Goal: Task Accomplishment & Management: Use online tool/utility

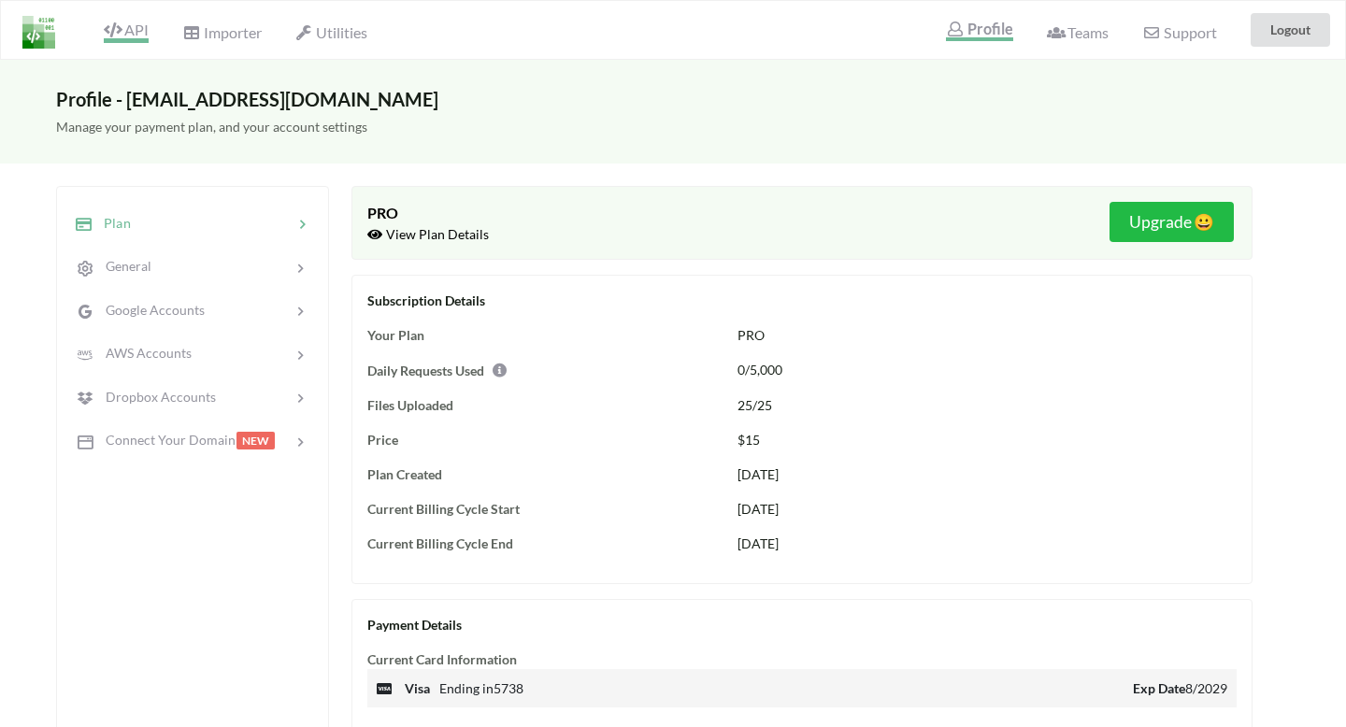
click at [129, 30] on span "API" at bounding box center [126, 32] width 45 height 22
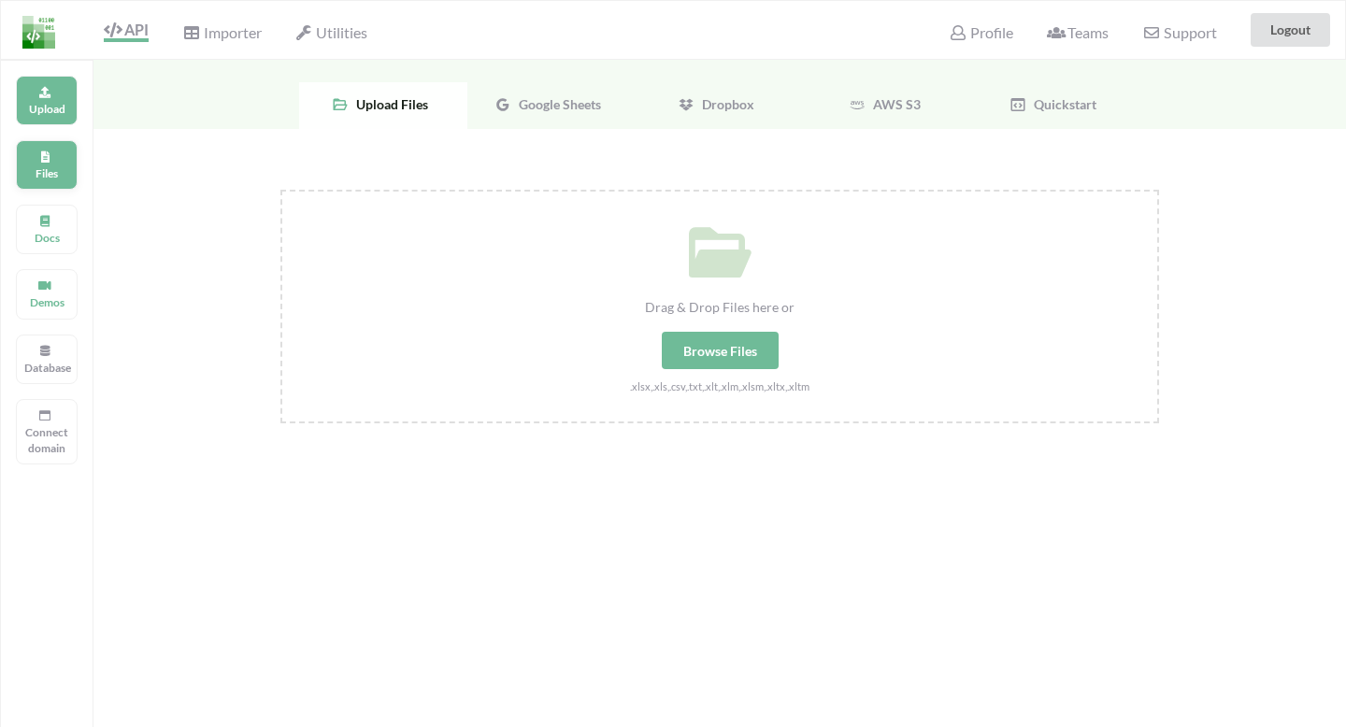
click at [44, 165] on p "Files" at bounding box center [46, 173] width 45 height 16
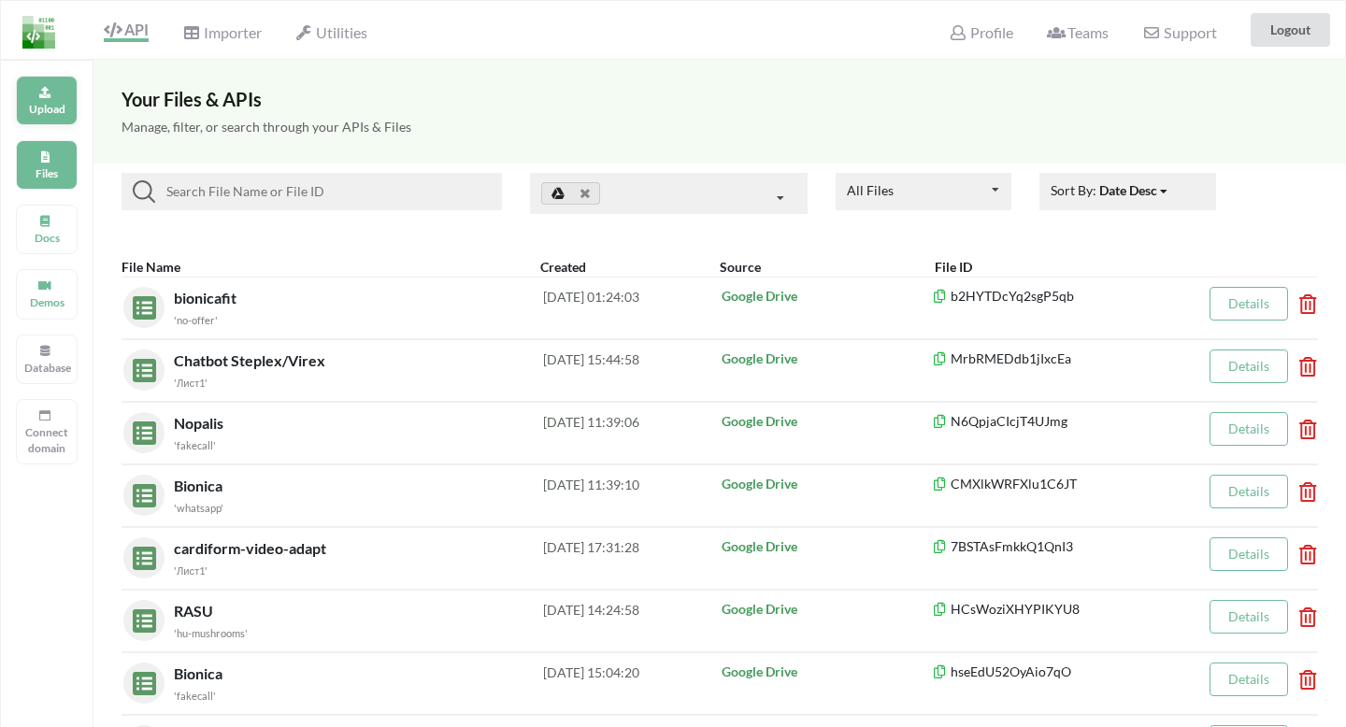
click at [56, 94] on div "Upload" at bounding box center [47, 101] width 62 height 50
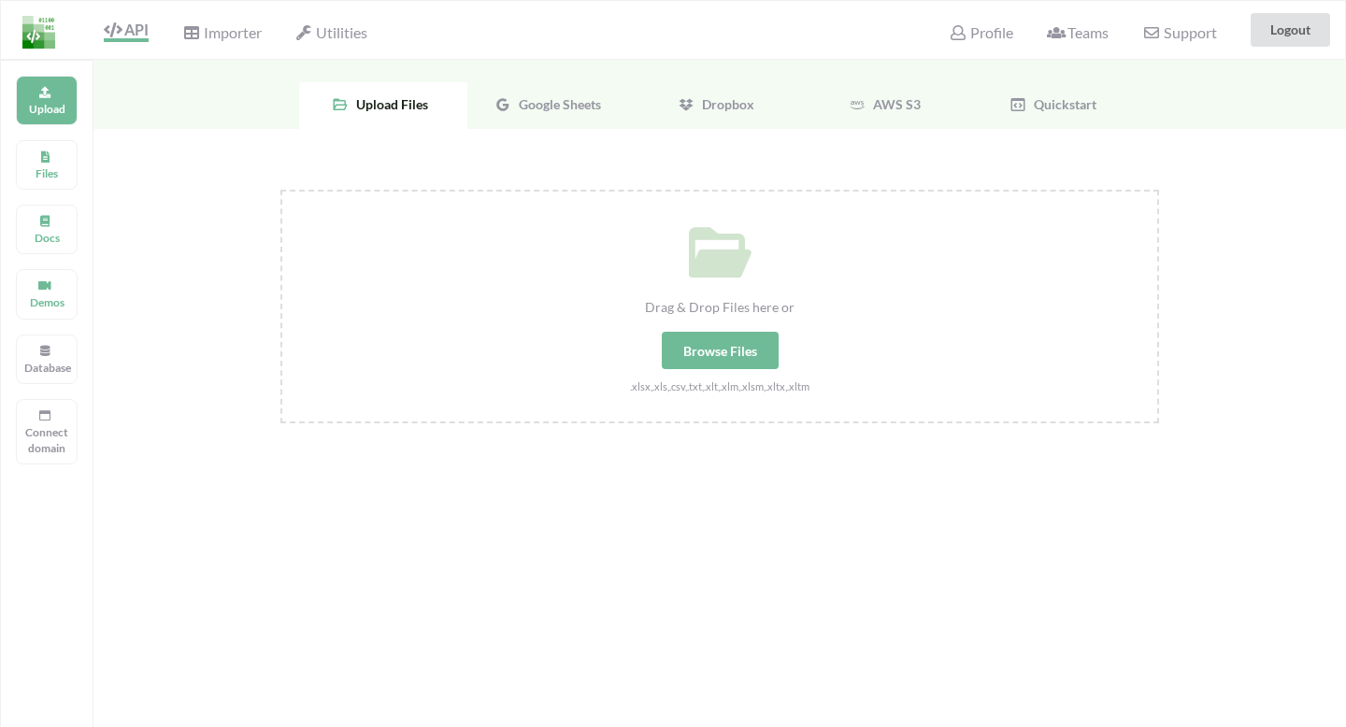
click at [562, 105] on span "Google Sheets" at bounding box center [556, 104] width 90 height 16
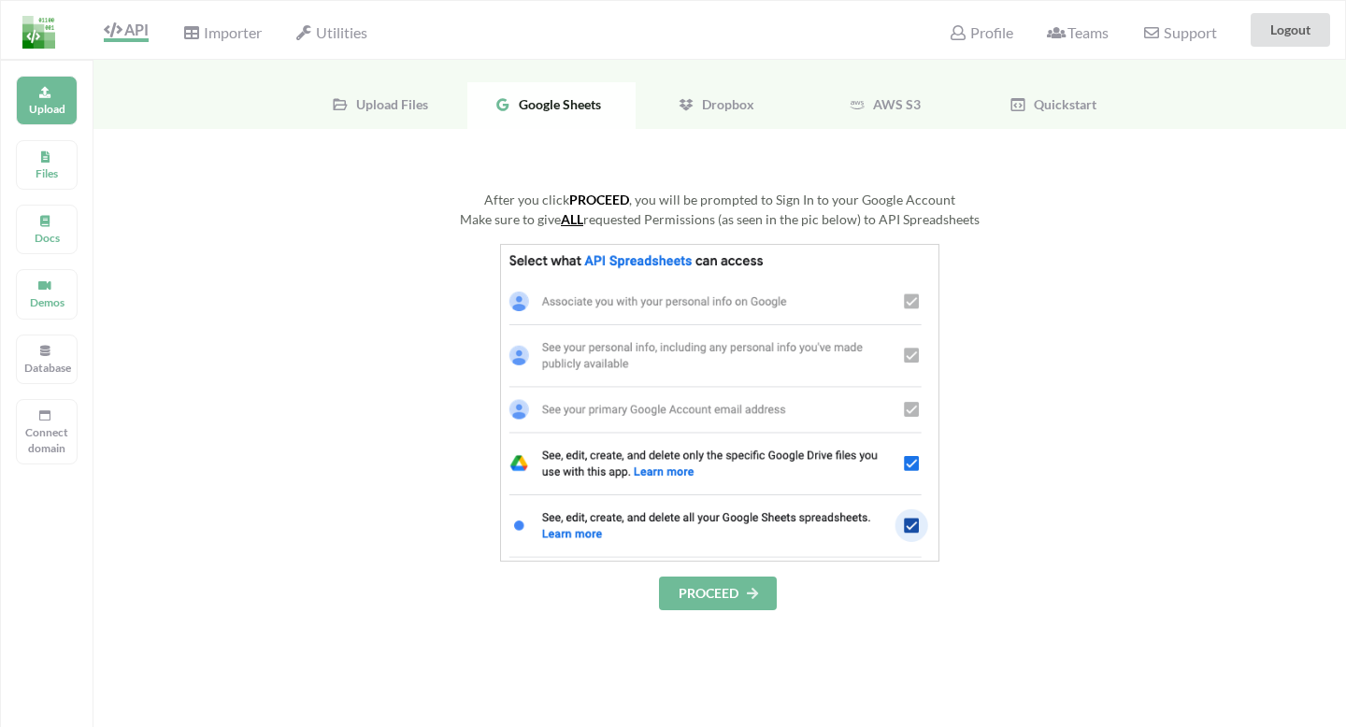
click at [720, 601] on button "PROCEED" at bounding box center [718, 594] width 118 height 34
click at [45, 156] on icon at bounding box center [44, 154] width 13 height 11
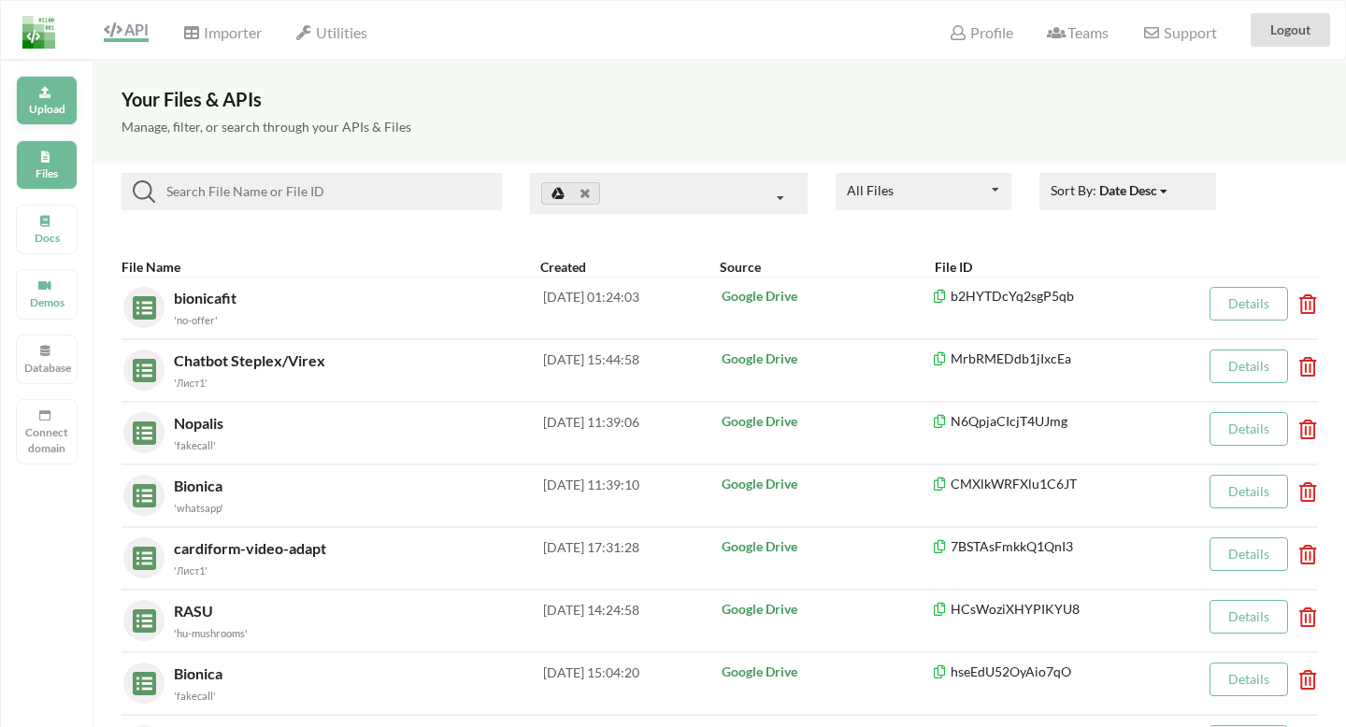
click at [51, 112] on p "Upload" at bounding box center [46, 109] width 45 height 16
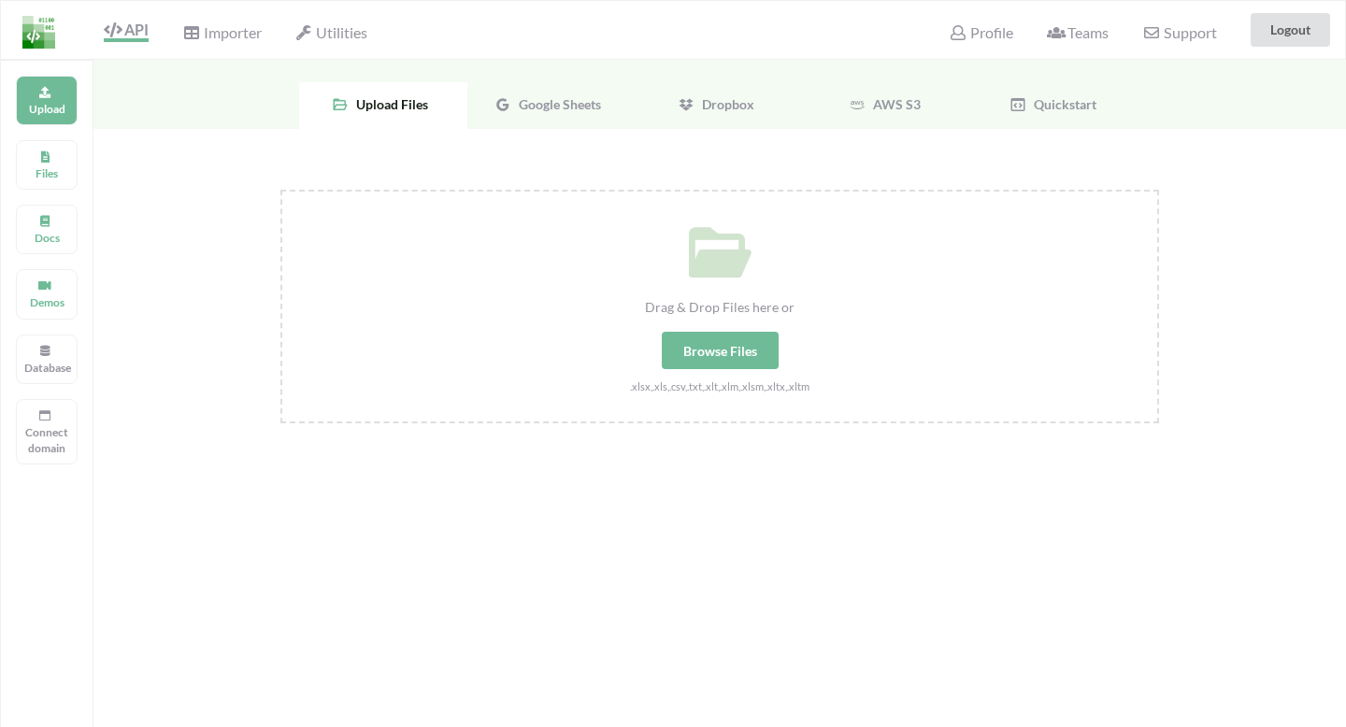
click at [574, 98] on span "Google Sheets" at bounding box center [556, 104] width 90 height 16
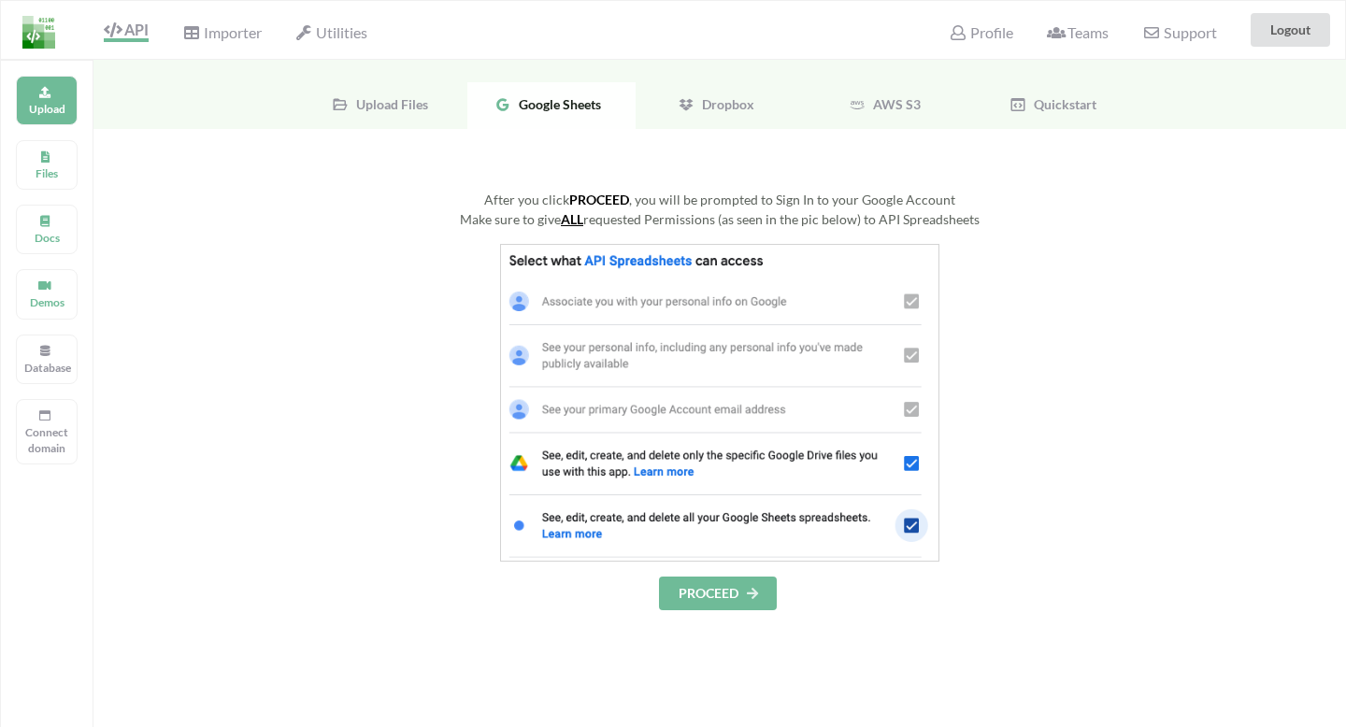
click at [767, 605] on button "PROCEED" at bounding box center [718, 594] width 118 height 34
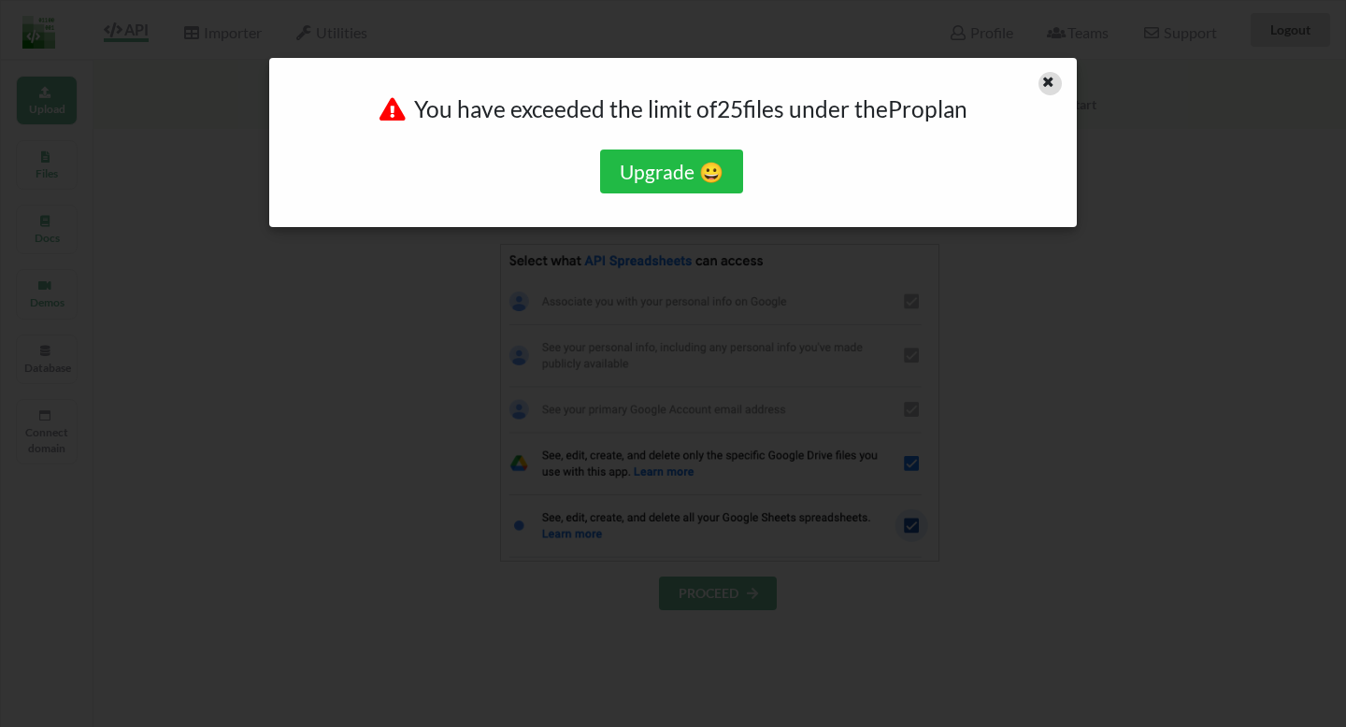
click at [1053, 78] on icon at bounding box center [1048, 79] width 16 height 13
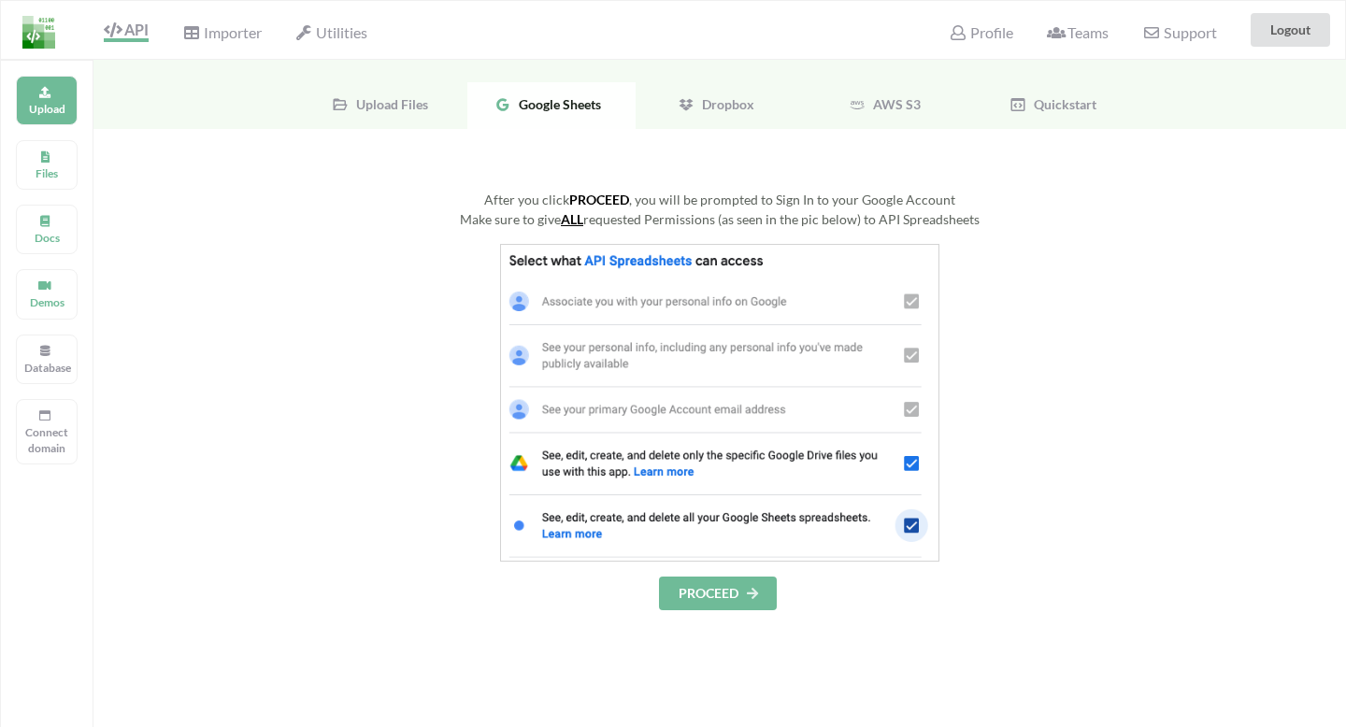
click at [50, 136] on div "Upload Files Docs Demos Database Connect domain" at bounding box center [46, 423] width 93 height 727
click at [46, 165] on p "Files" at bounding box center [46, 173] width 45 height 16
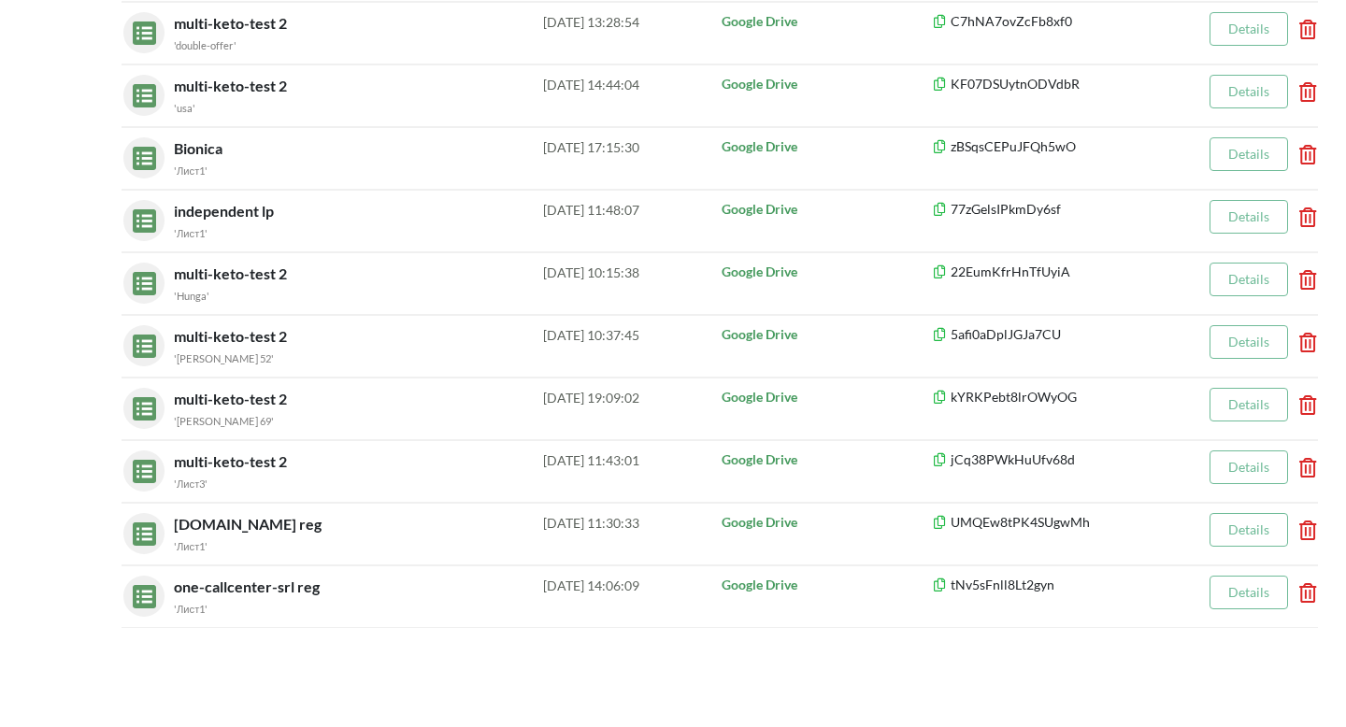
scroll to position [1169, 0]
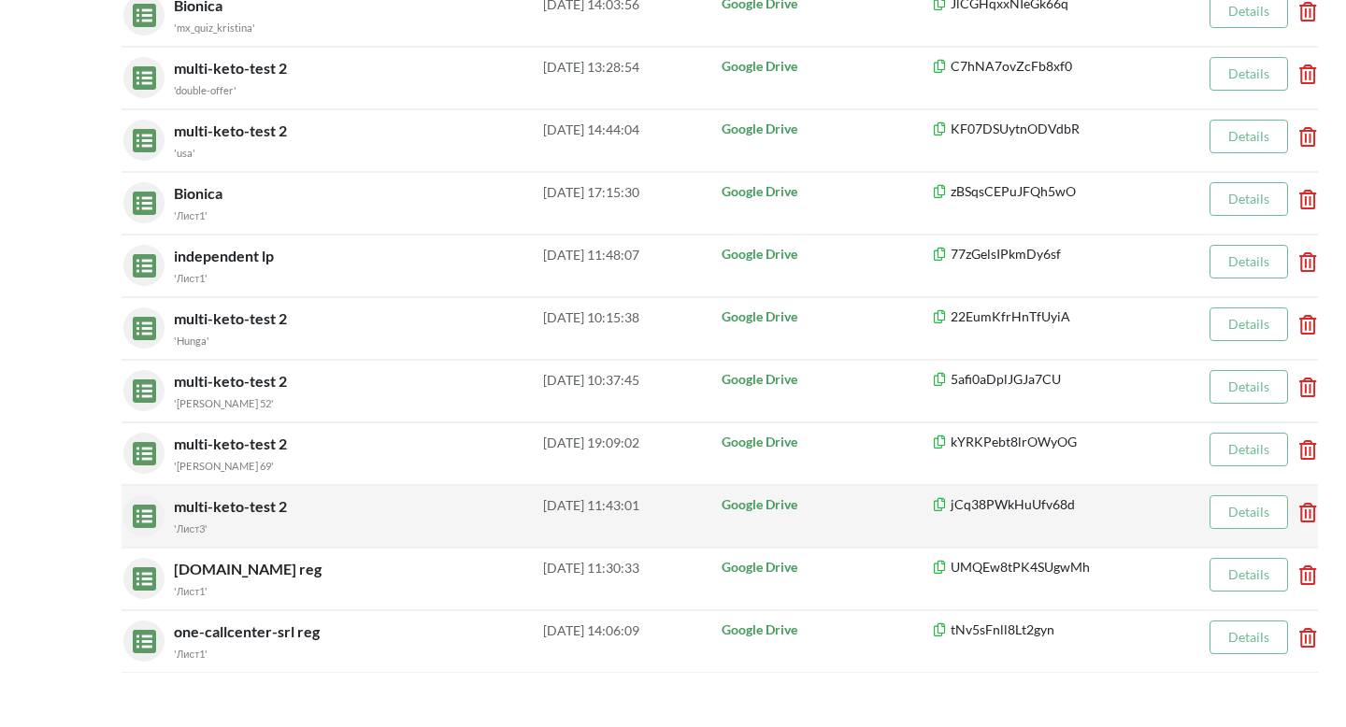
click at [1235, 510] on link "Details" at bounding box center [1248, 512] width 41 height 16
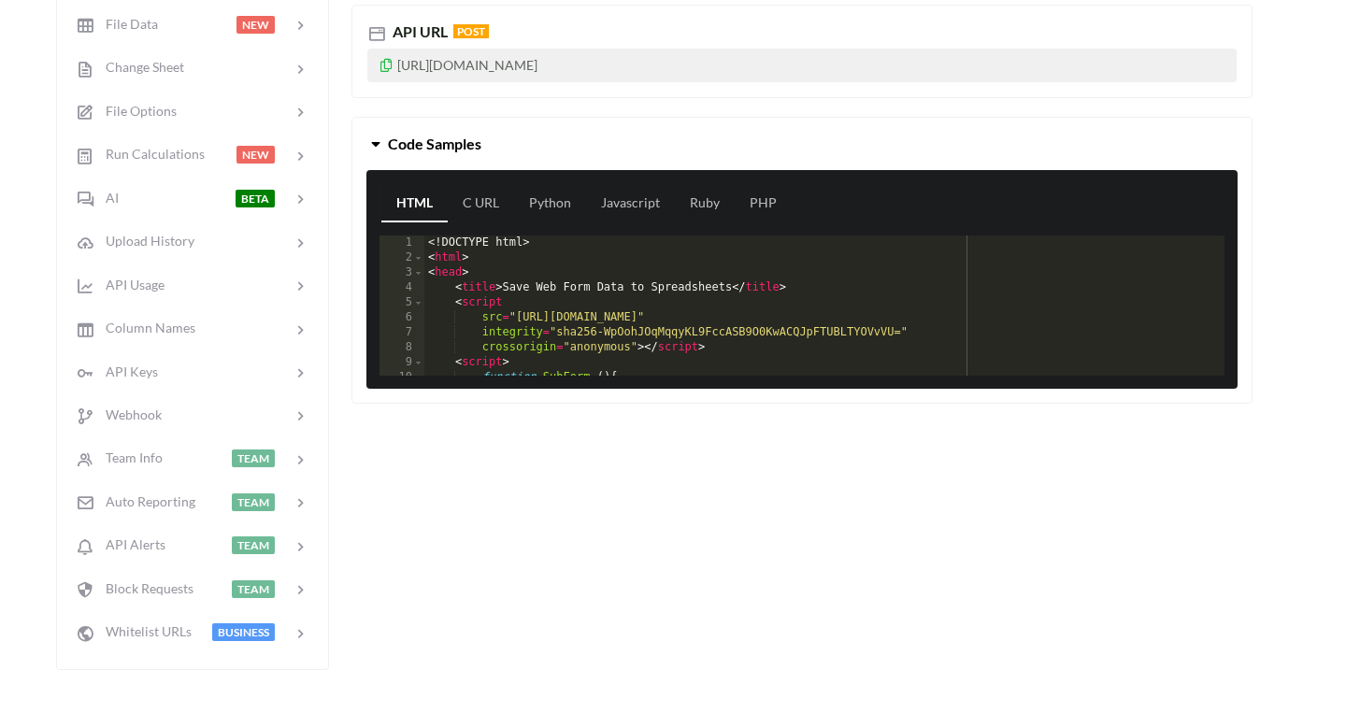
scroll to position [1169, 0]
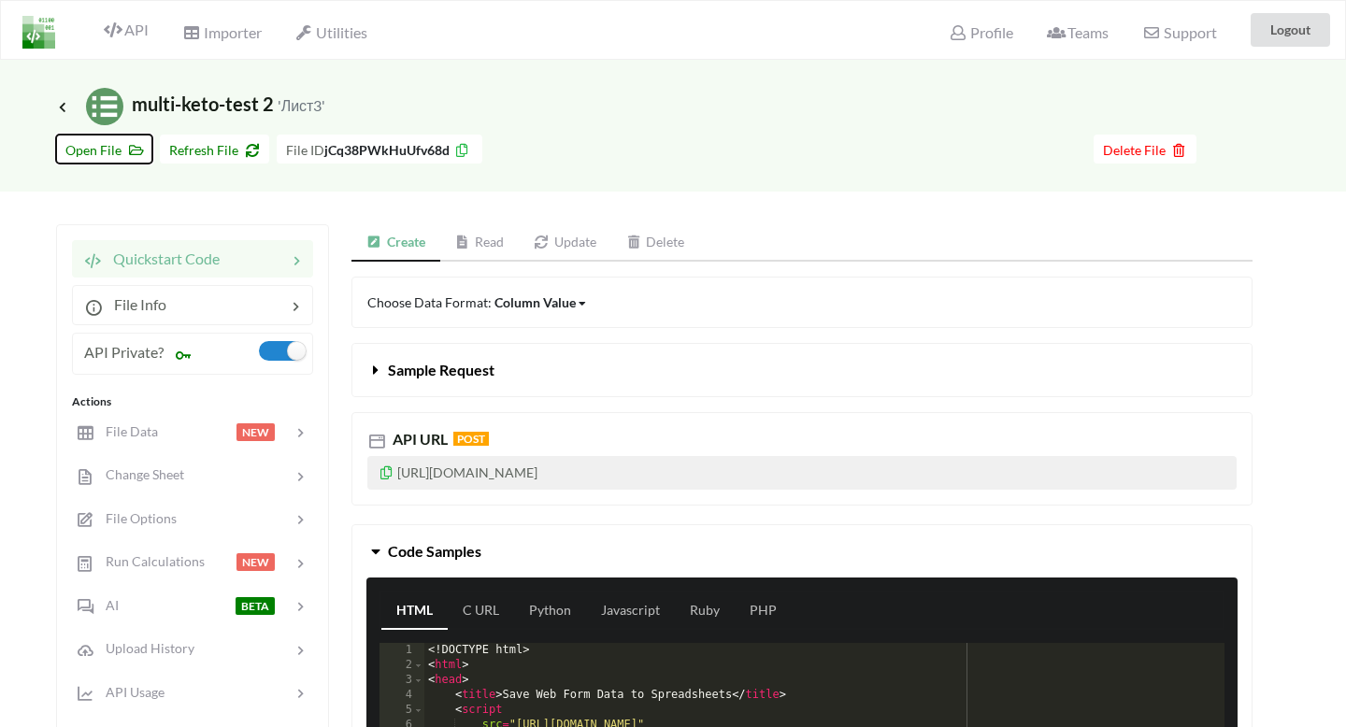
click at [100, 157] on span "Open File" at bounding box center [104, 150] width 78 height 16
click at [691, 473] on p "[URL][DOMAIN_NAME]" at bounding box center [801, 473] width 869 height 34
copy p "jCq38PWkHuUfv68d"
click at [1168, 150] on icon at bounding box center [1176, 147] width 16 height 13
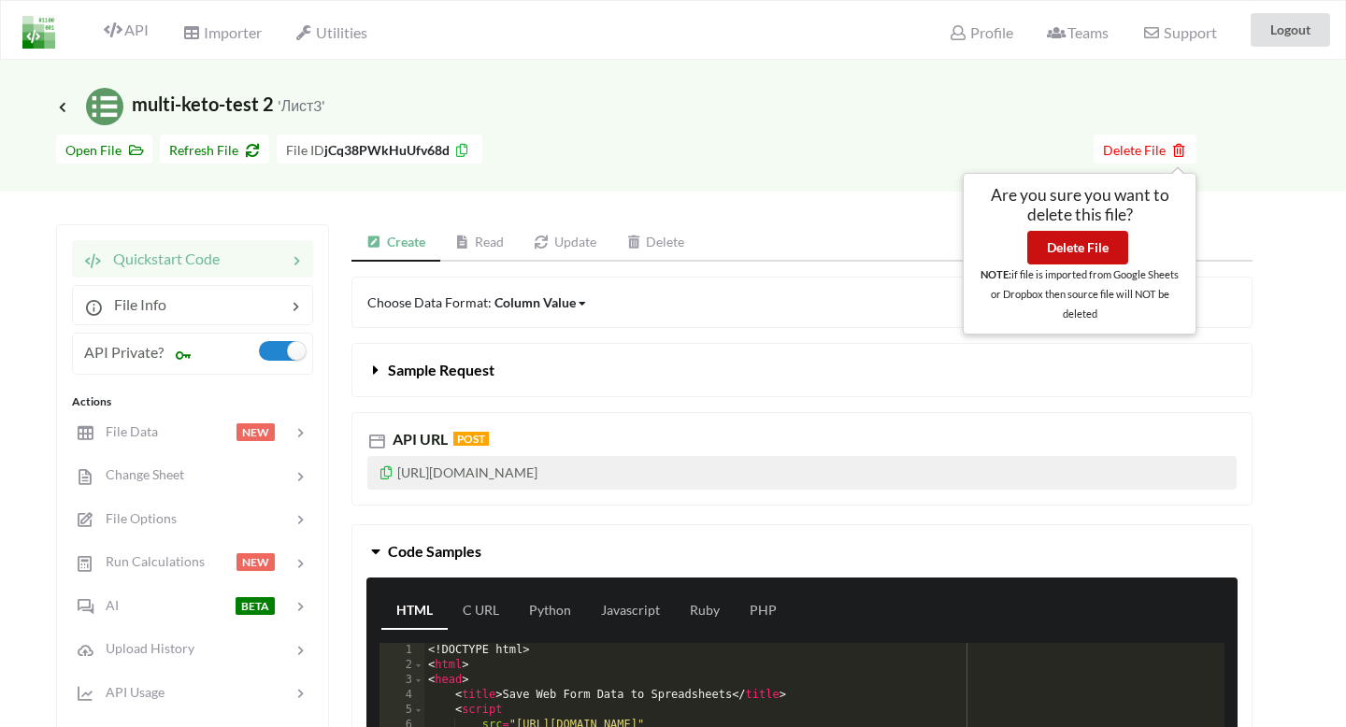
click at [1087, 246] on button "Delete File" at bounding box center [1077, 248] width 101 height 34
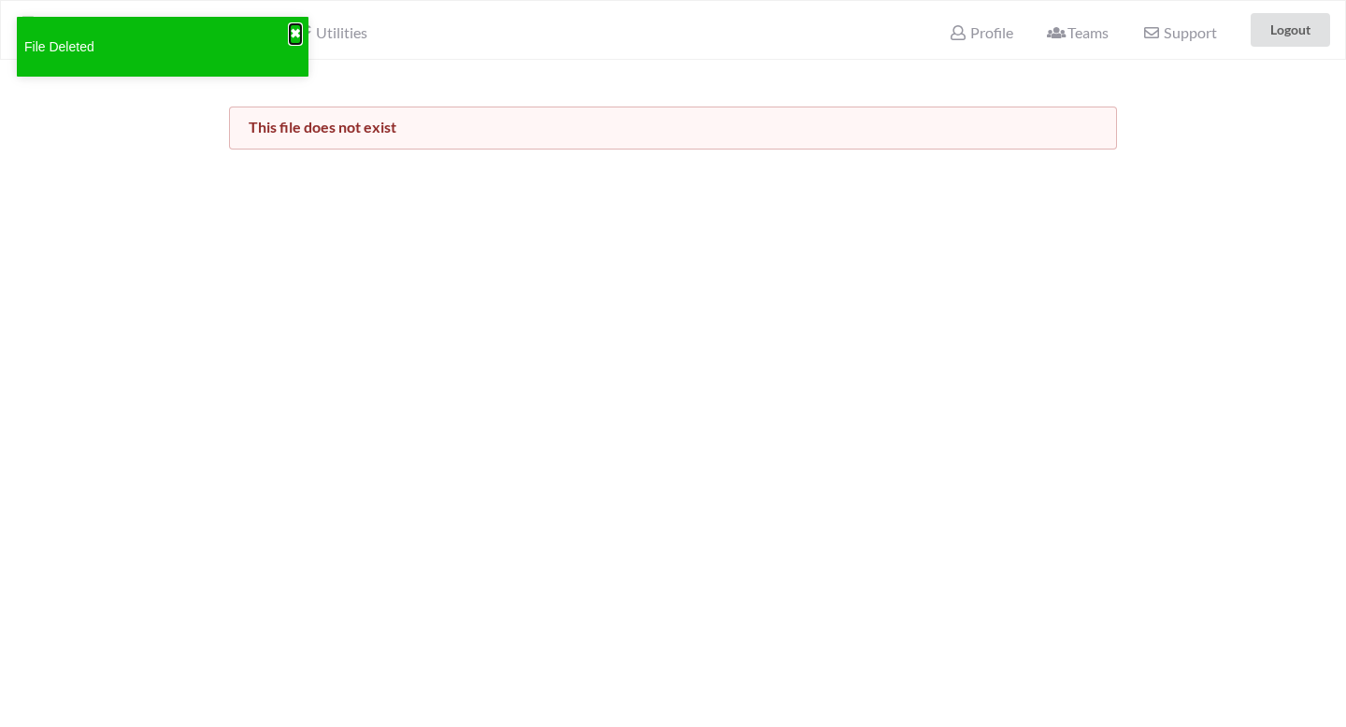
click at [298, 35] on button "✖" at bounding box center [295, 34] width 11 height 20
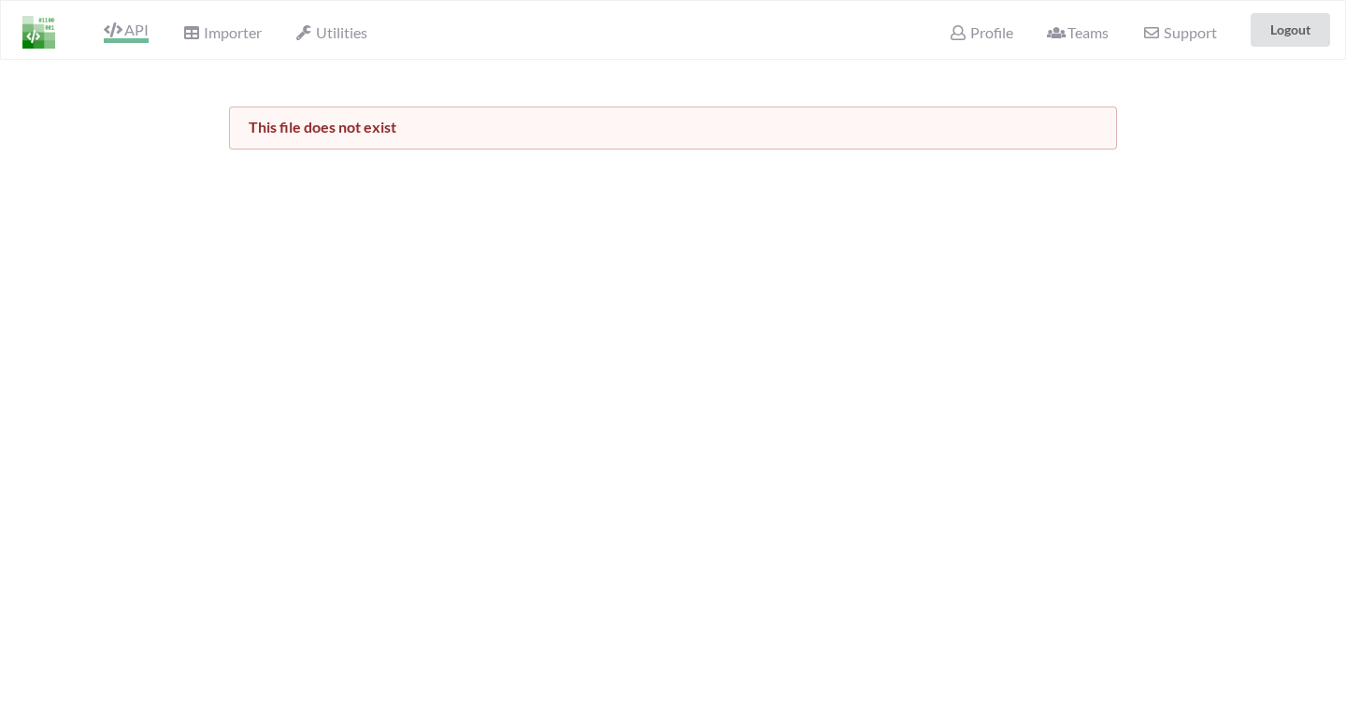
click at [121, 42] on span "API" at bounding box center [126, 32] width 45 height 22
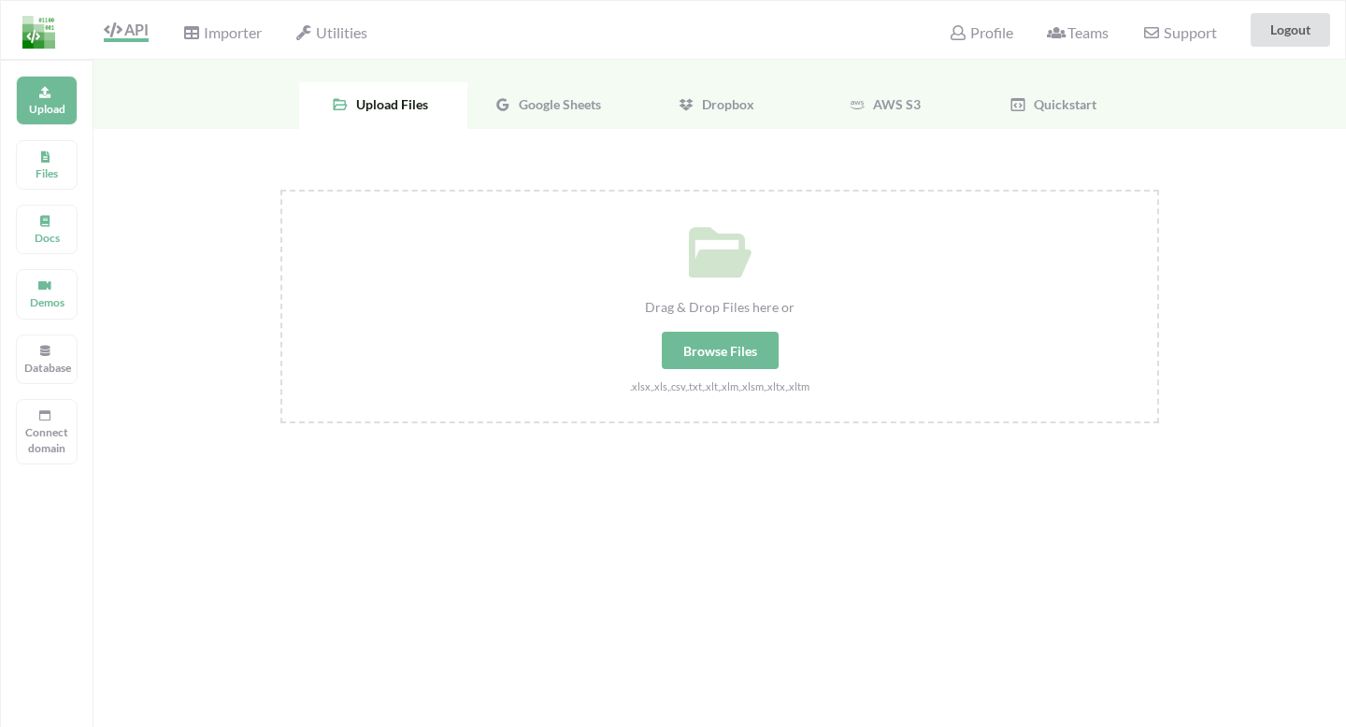
click at [559, 112] on div "Google Sheets" at bounding box center [551, 105] width 168 height 47
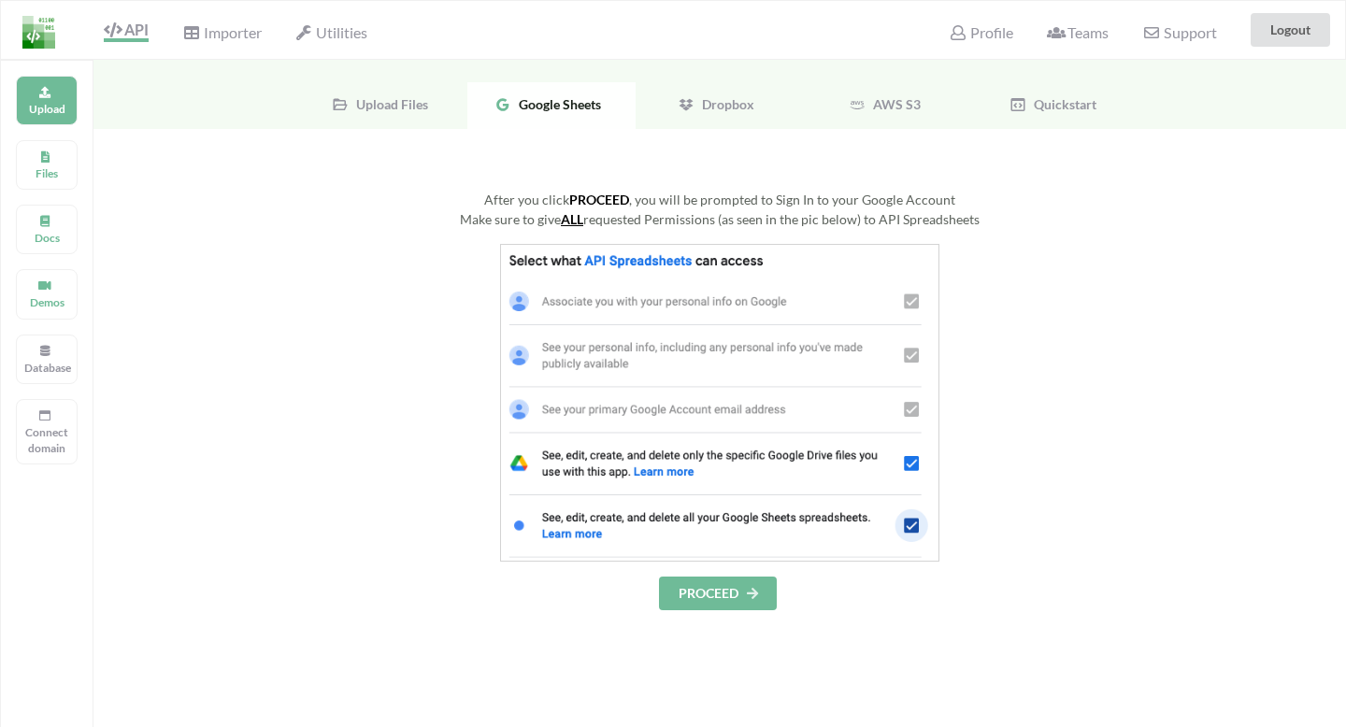
click at [732, 584] on button "PROCEED" at bounding box center [718, 594] width 118 height 34
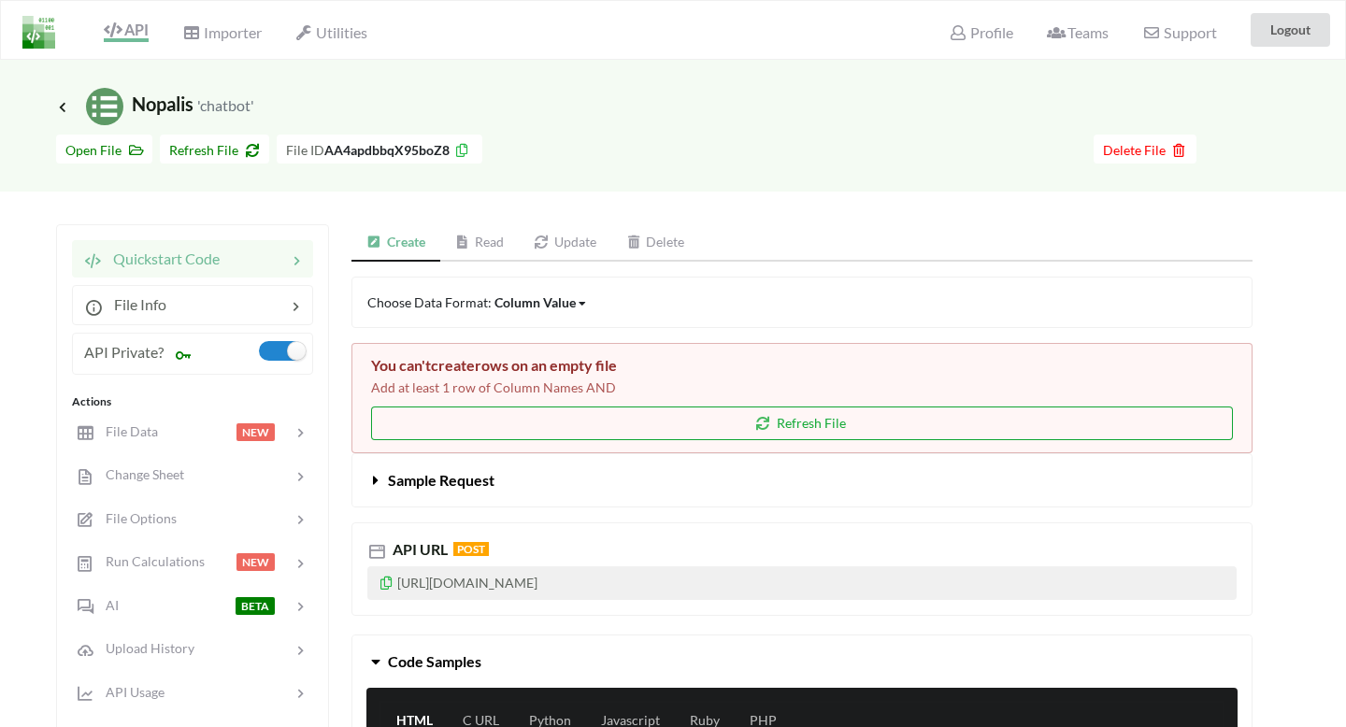
click at [690, 424] on button "Refresh File" at bounding box center [802, 424] width 862 height 34
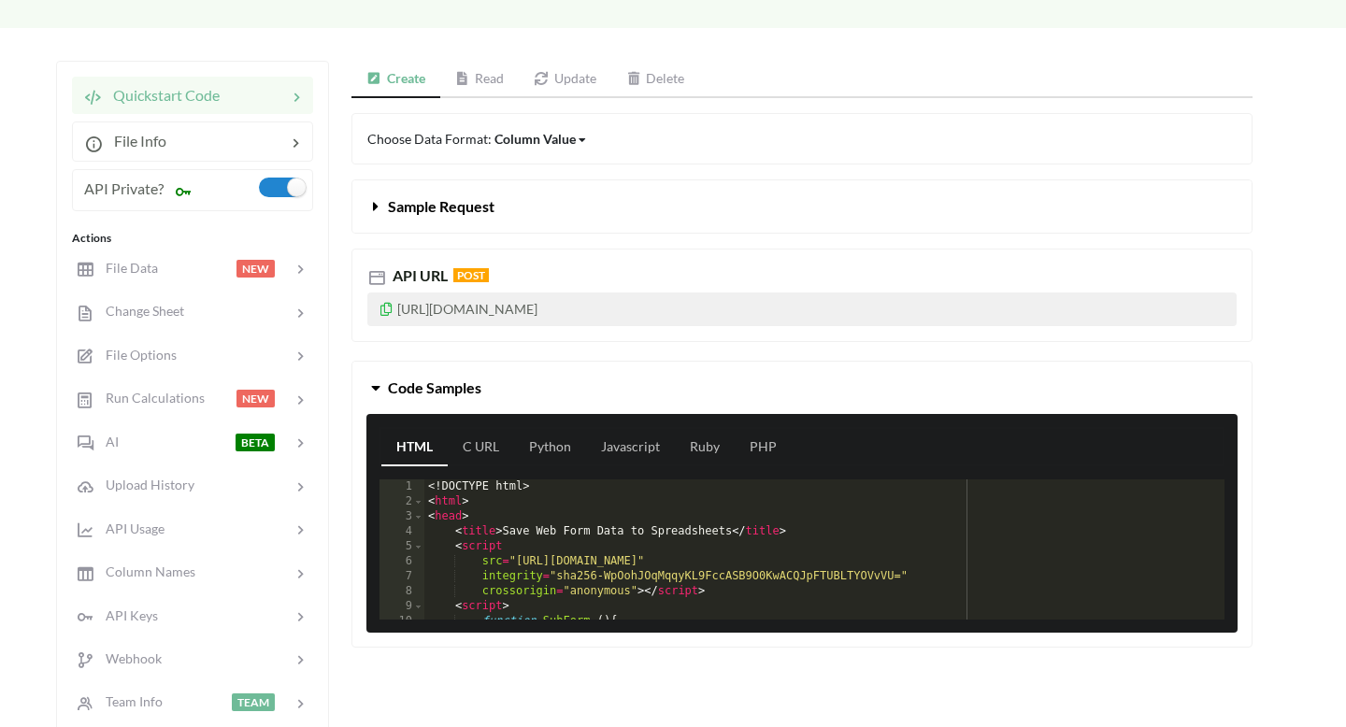
scroll to position [284, 0]
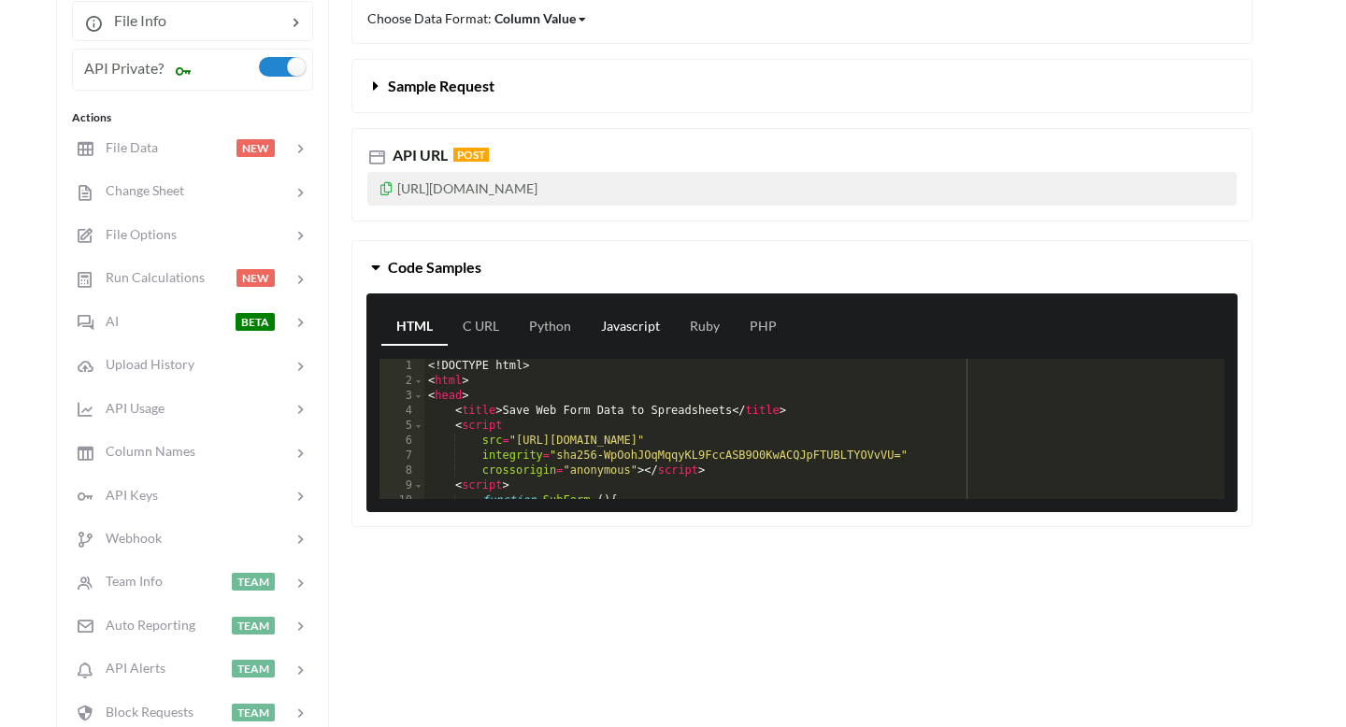
click at [649, 342] on link "Javascript" at bounding box center [630, 326] width 89 height 37
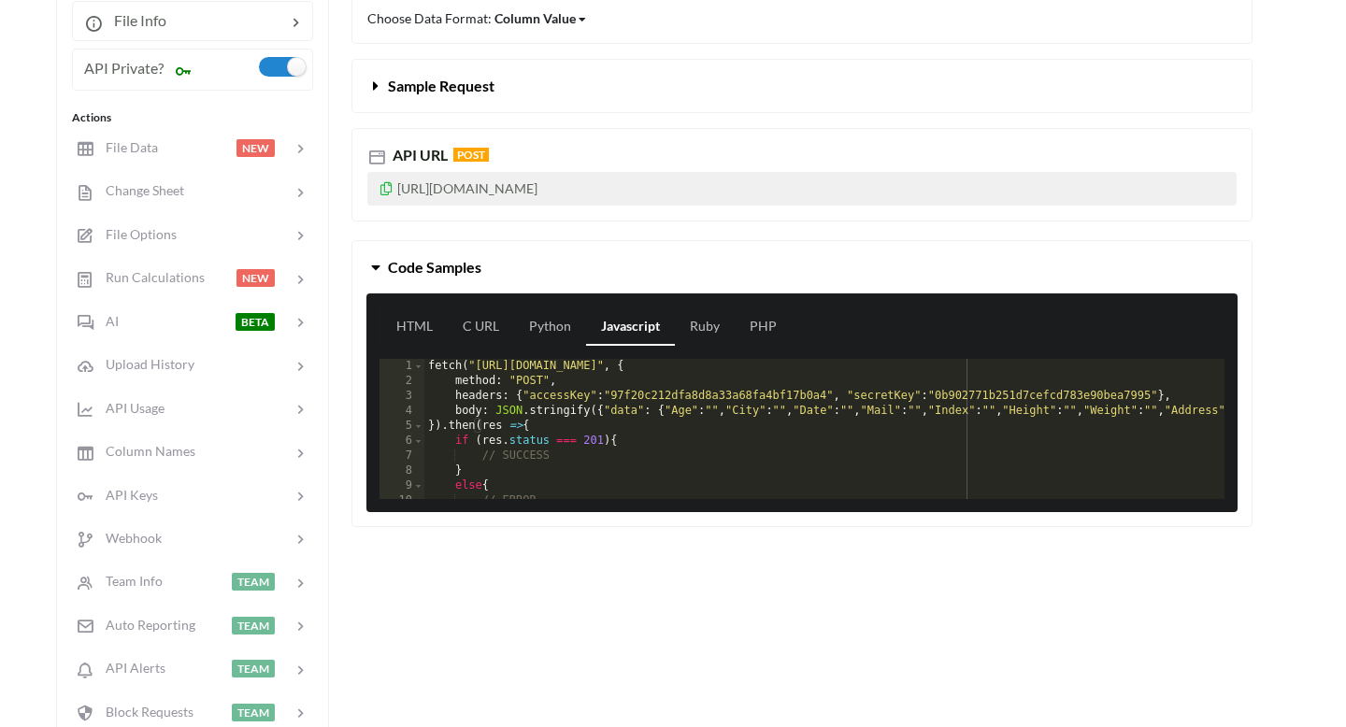
click at [516, 463] on div "fetch ( "https://api.apispreadsheets.com/data/AA4apdbbqX95boZ8/" , { method : "…" at bounding box center [939, 444] width 1031 height 170
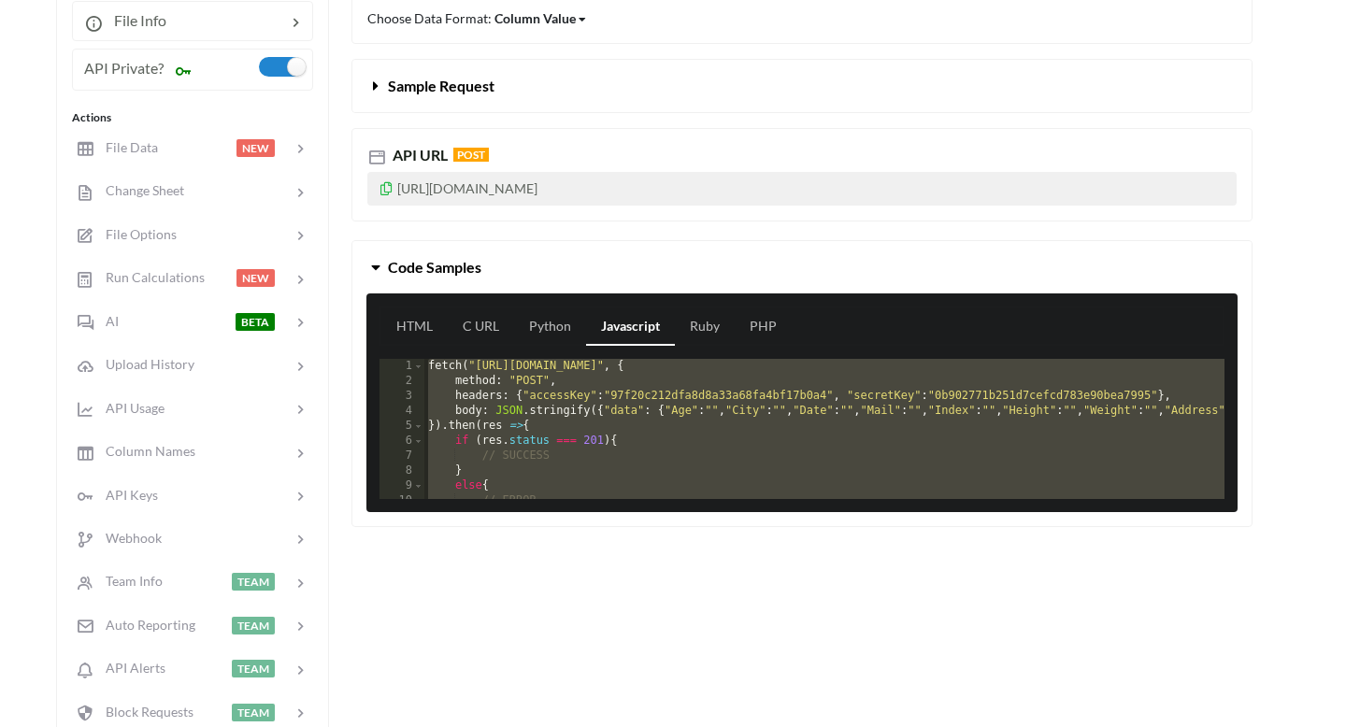
click at [621, 403] on div "fetch ( "https://api.apispreadsheets.com/data/AA4apdbbqX95boZ8/" , { method : "…" at bounding box center [939, 444] width 1031 height 170
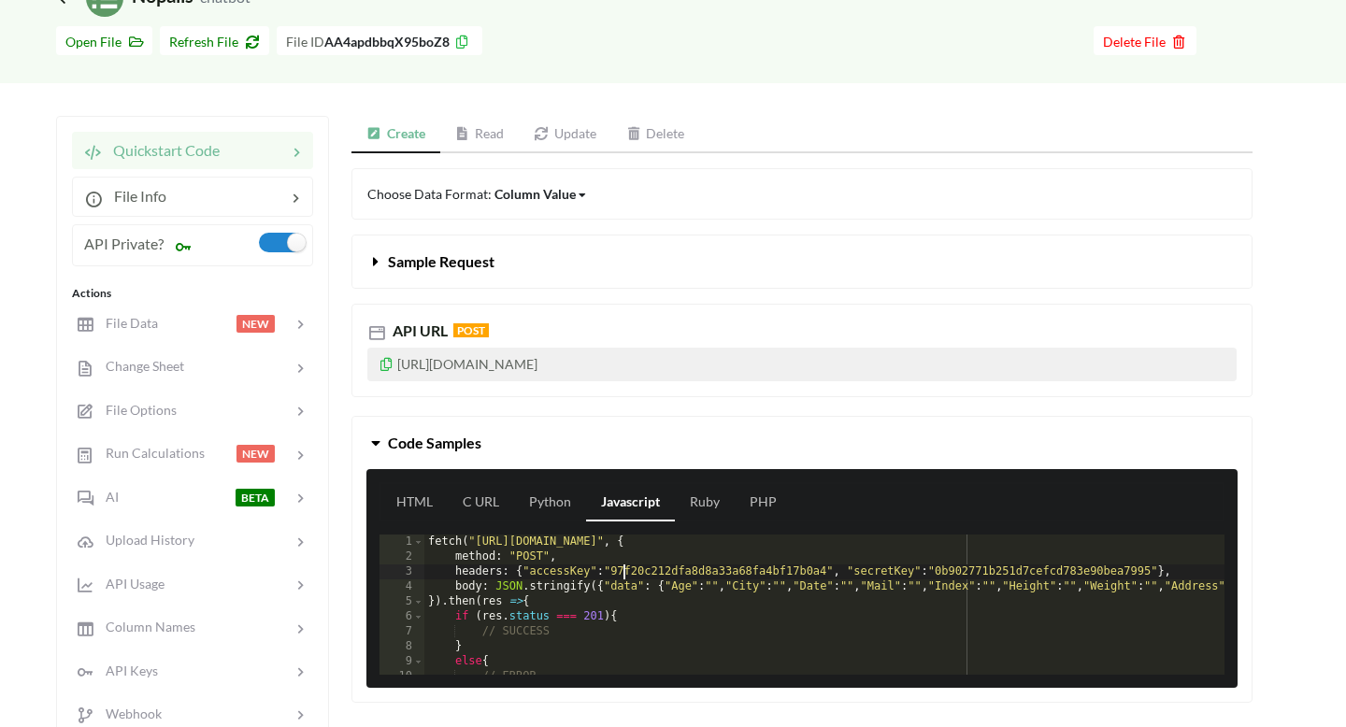
scroll to position [150, 0]
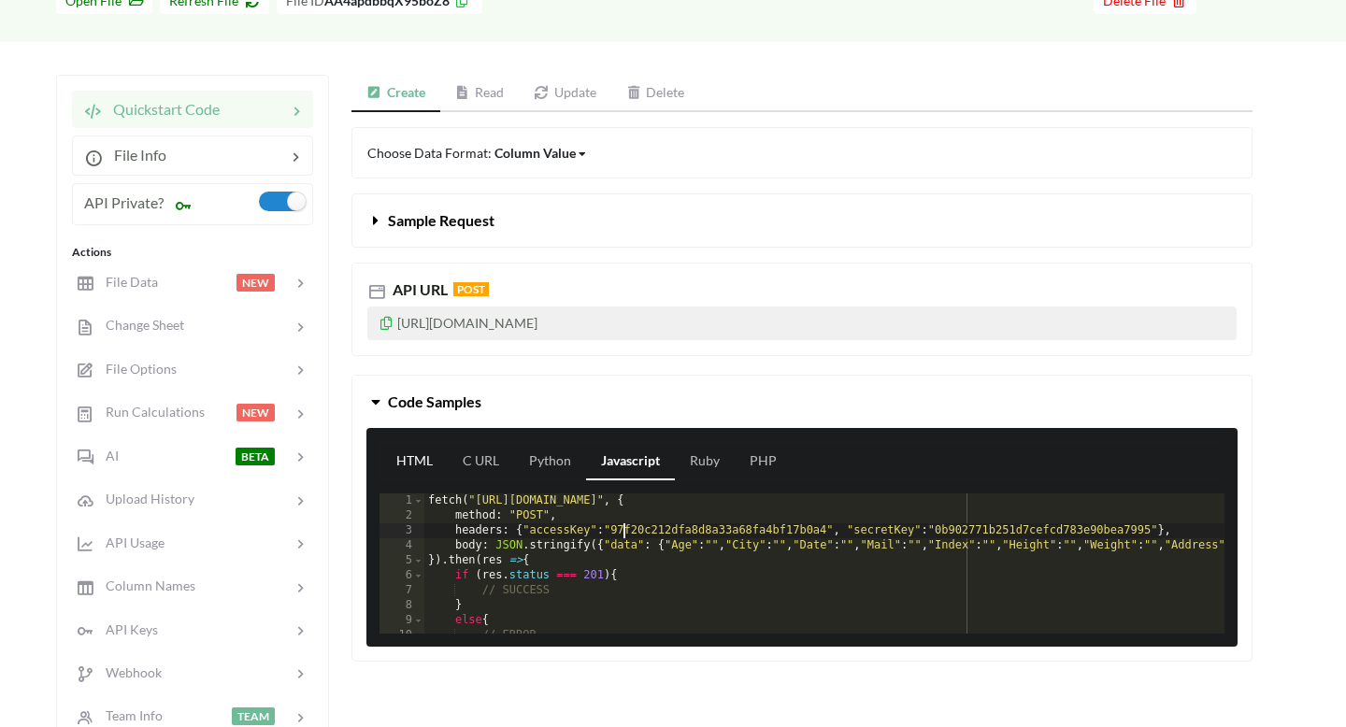
click at [421, 449] on link "HTML" at bounding box center [414, 461] width 66 height 37
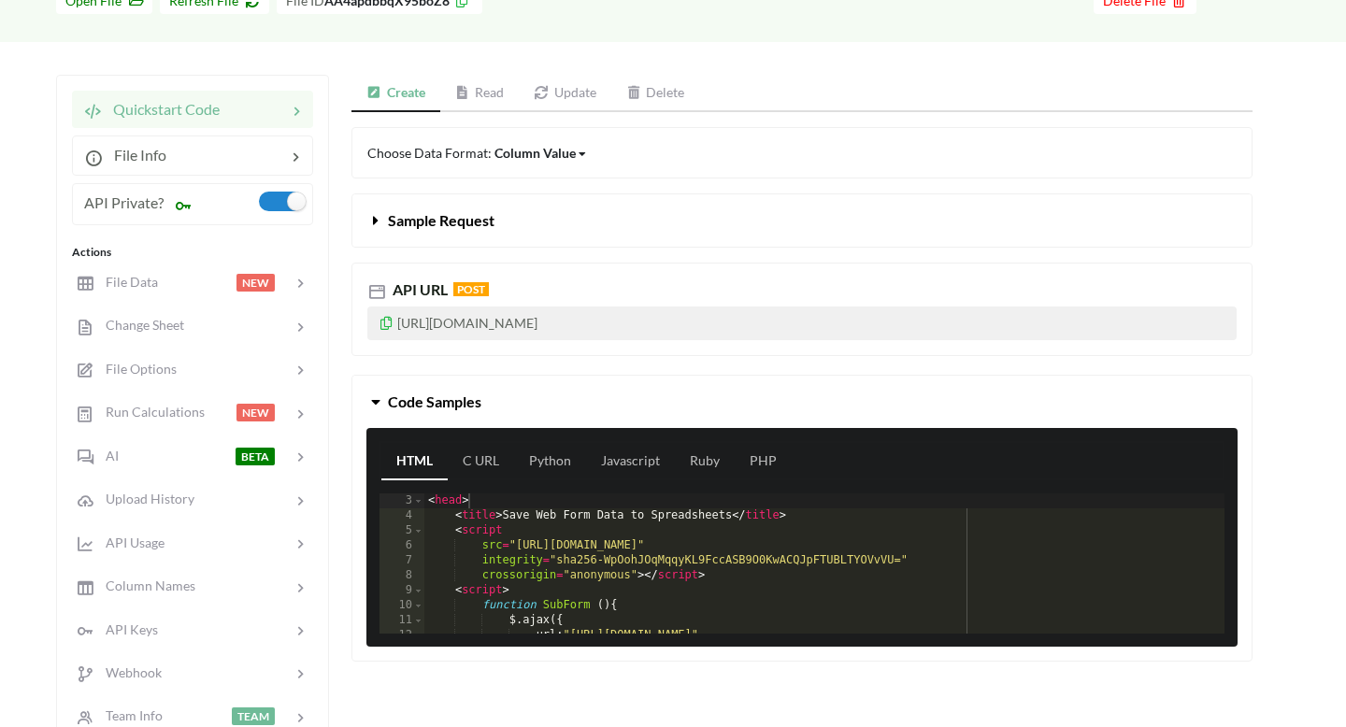
scroll to position [30, 0]
click at [560, 563] on div "< head > < title > Save Web Form Data to Spreadsheets </ title > < script src =…" at bounding box center [824, 578] width 800 height 170
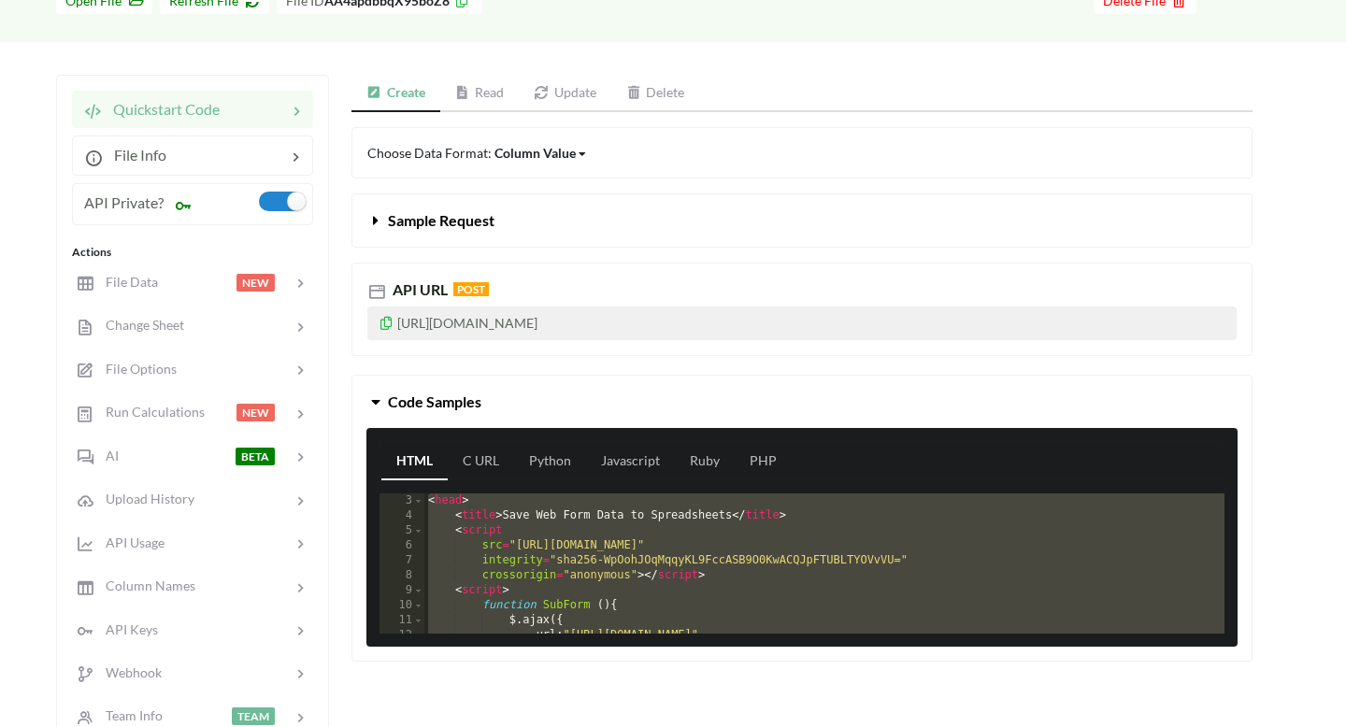
click at [702, 280] on div "API URL POST" at bounding box center [801, 289] width 869 height 22
click at [609, 543] on div "< head > < title > Save Web Form Data to Spreadsheets </ title > < script src =…" at bounding box center [824, 578] width 800 height 170
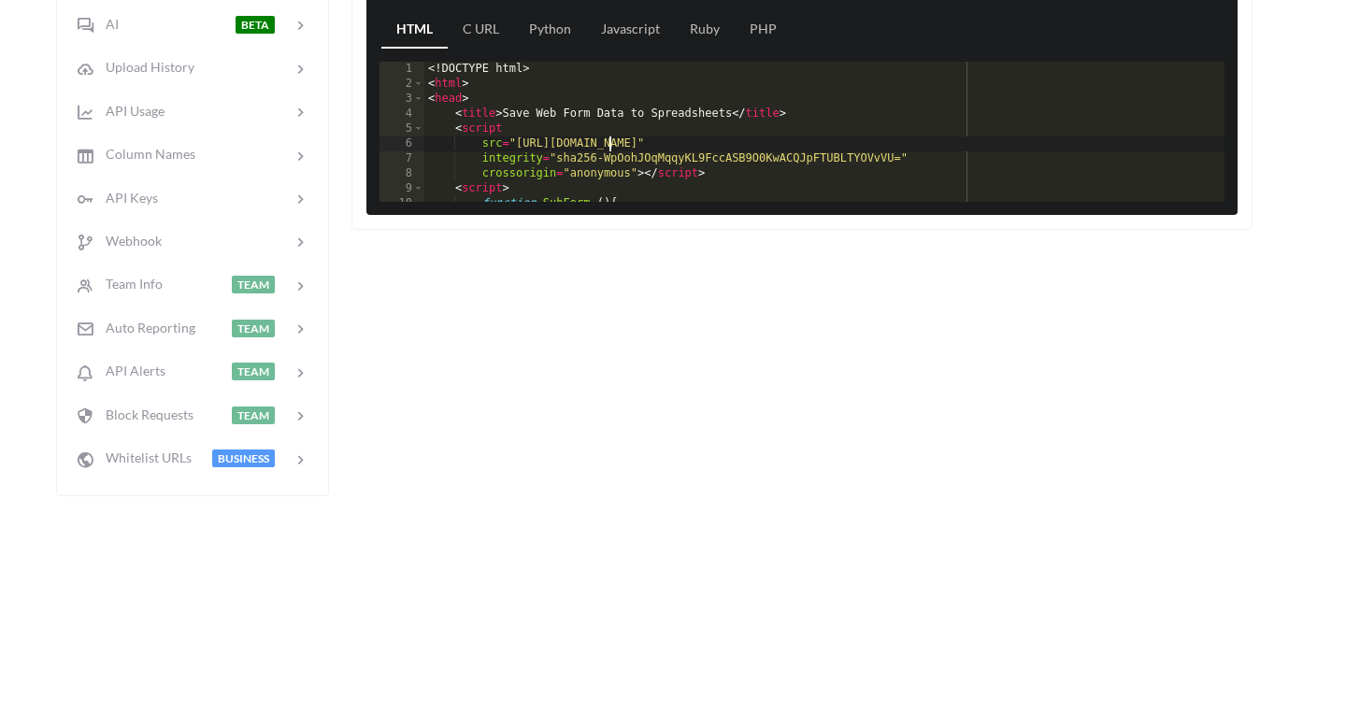
scroll to position [0, 0]
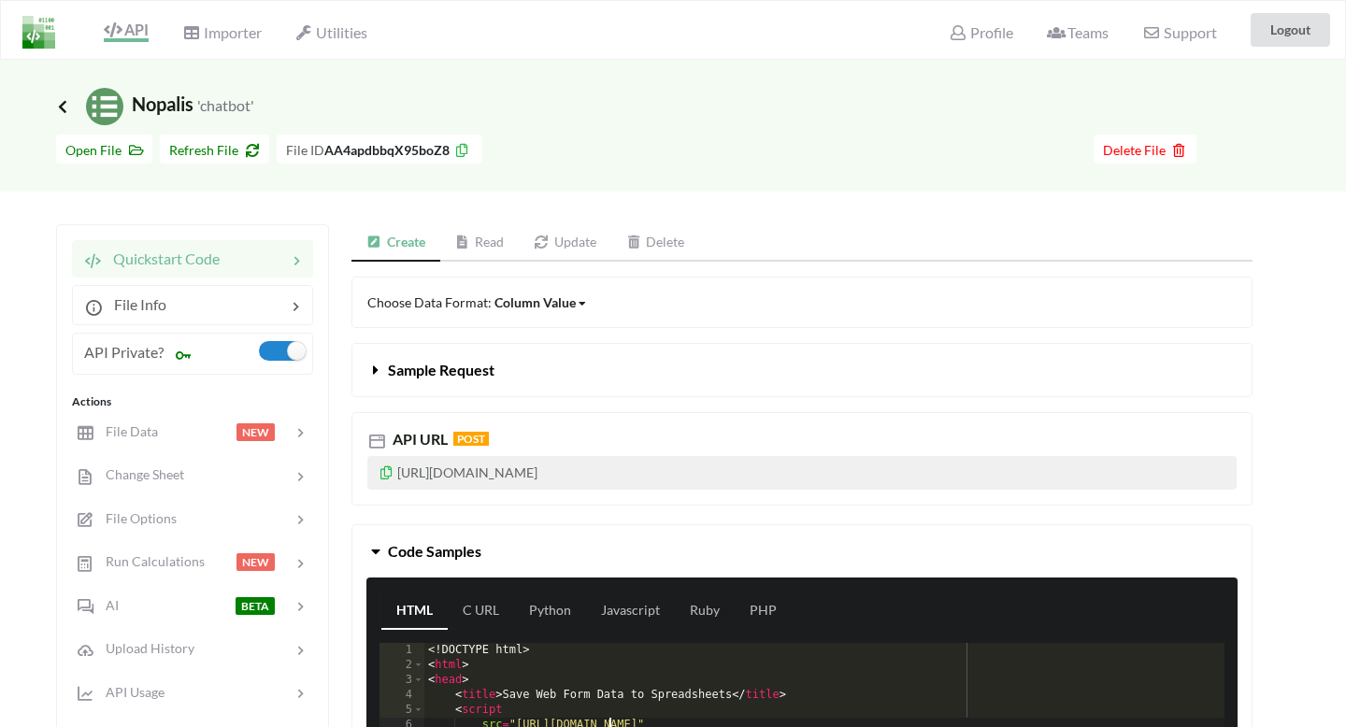
click at [55, 108] on icon at bounding box center [62, 106] width 17 height 15
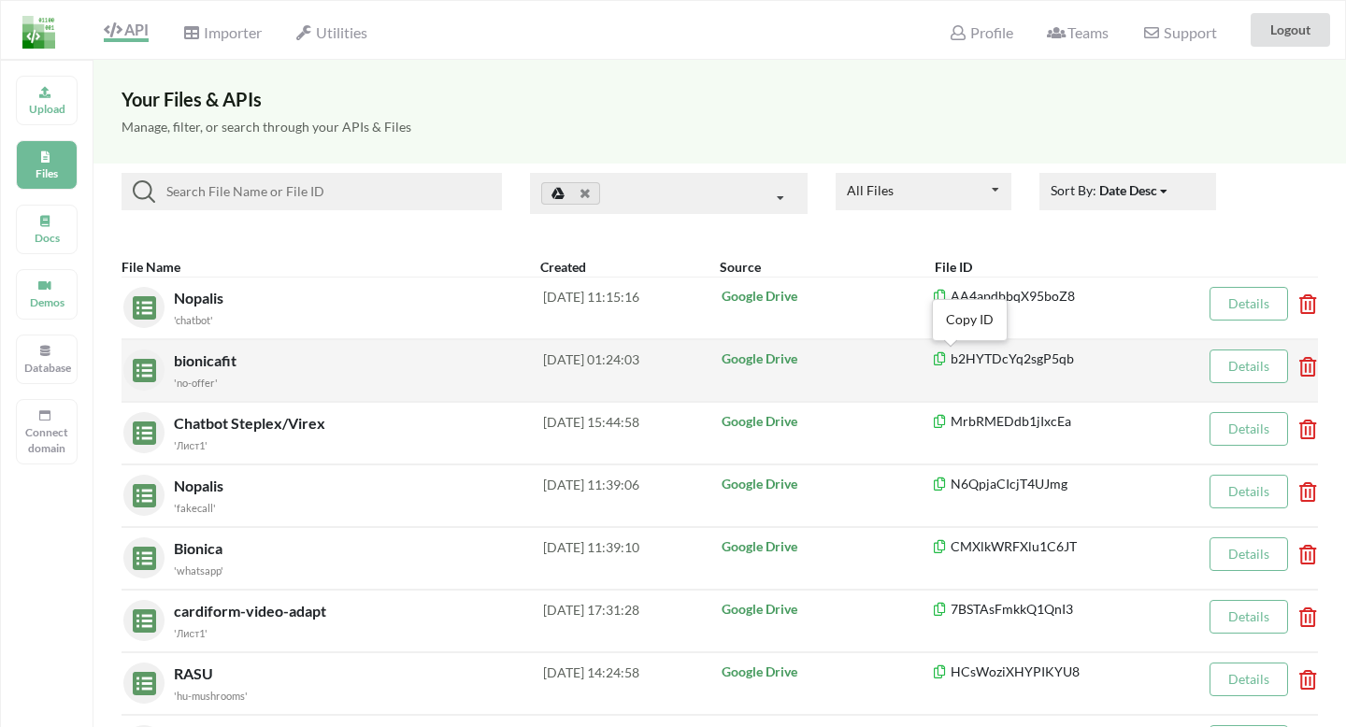
click at [943, 358] on icon at bounding box center [940, 356] width 16 height 13
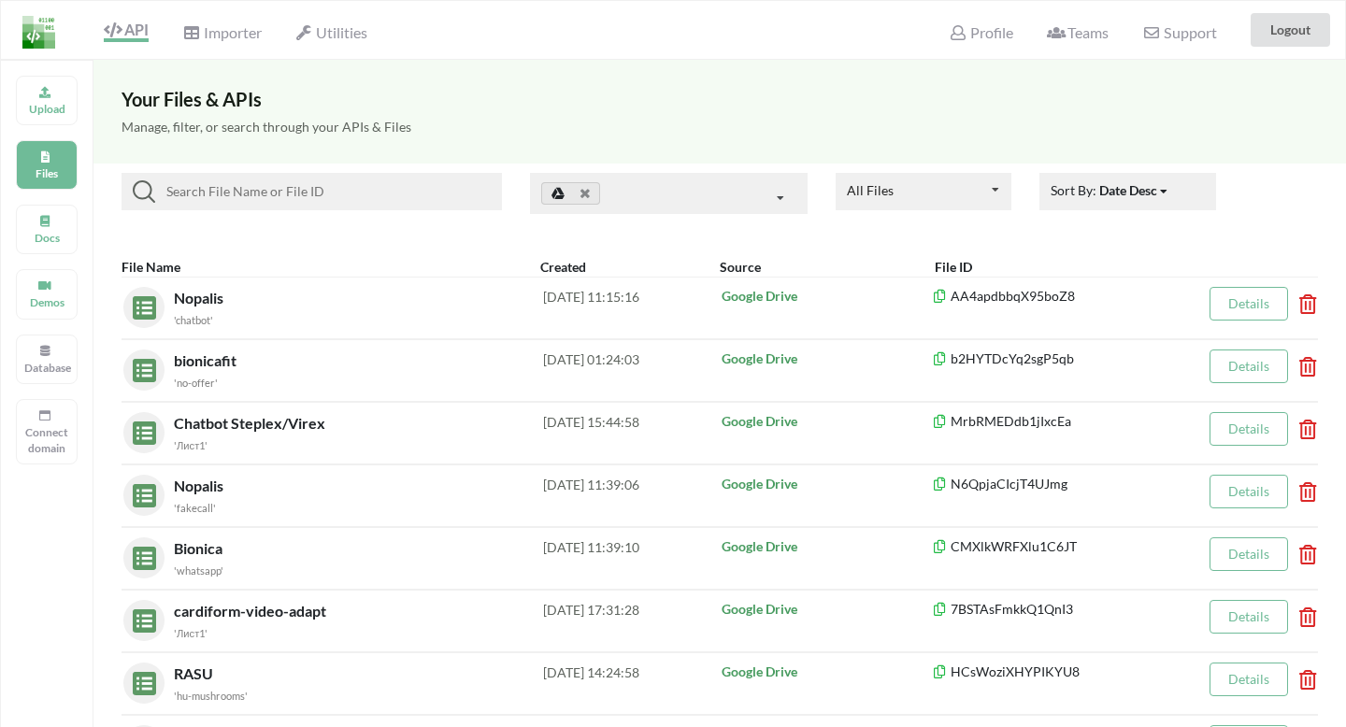
click at [435, 55] on div "API Importer Utilities Profile Teams Support Logout" at bounding box center [672, 30] width 1353 height 58
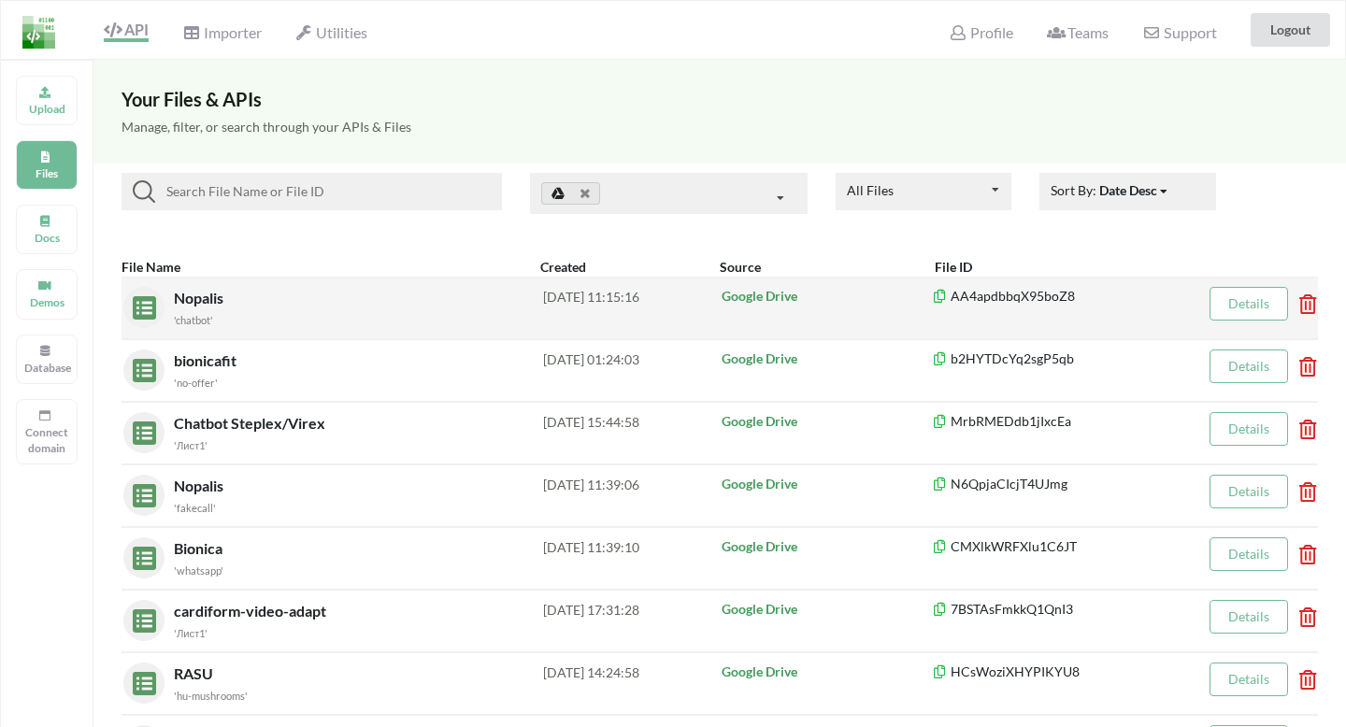
click at [413, 310] on div "'chatbot'" at bounding box center [358, 319] width 369 height 20
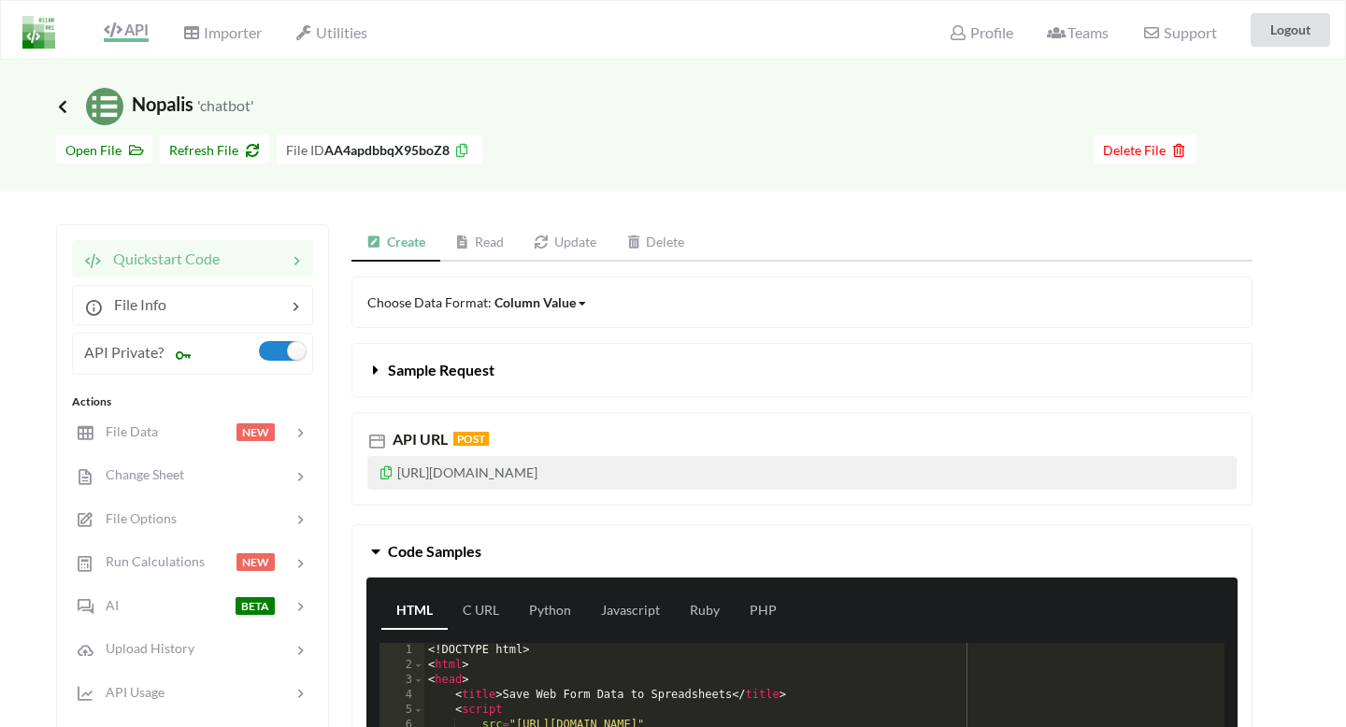
click at [59, 107] on icon at bounding box center [62, 106] width 17 height 15
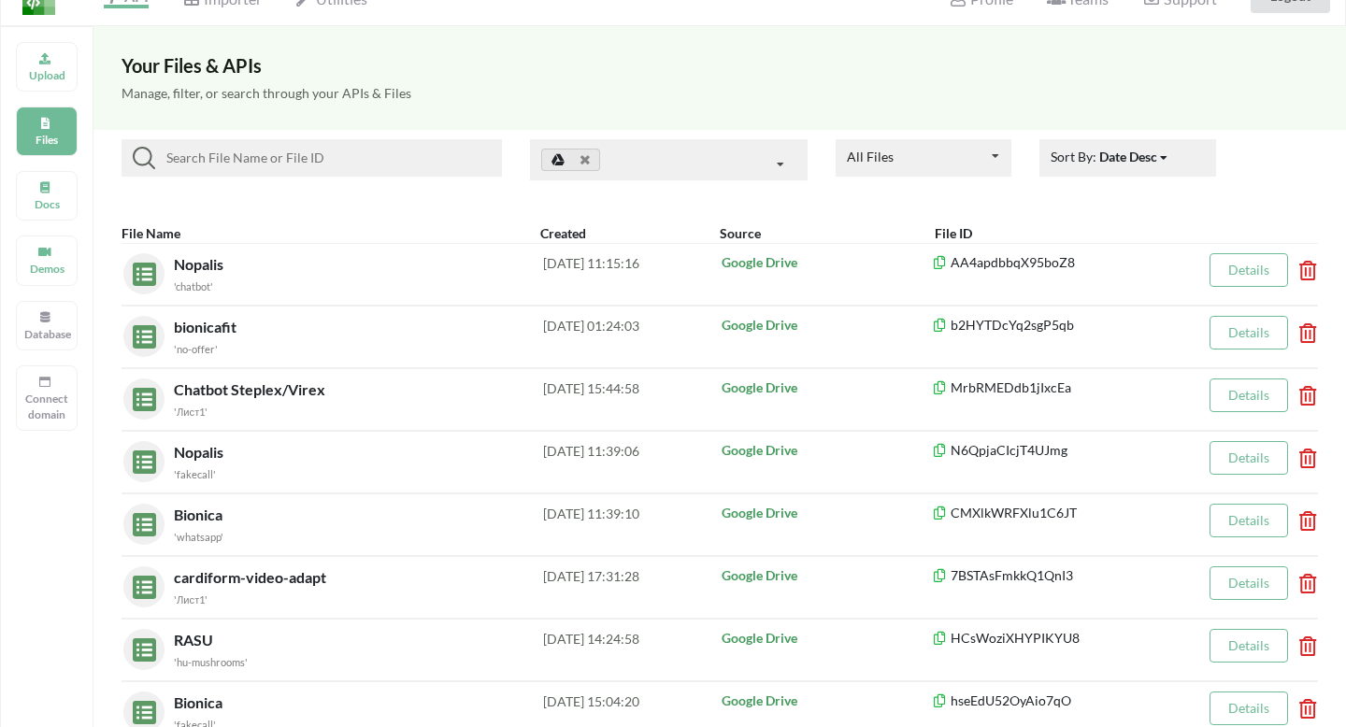
scroll to position [53, 0]
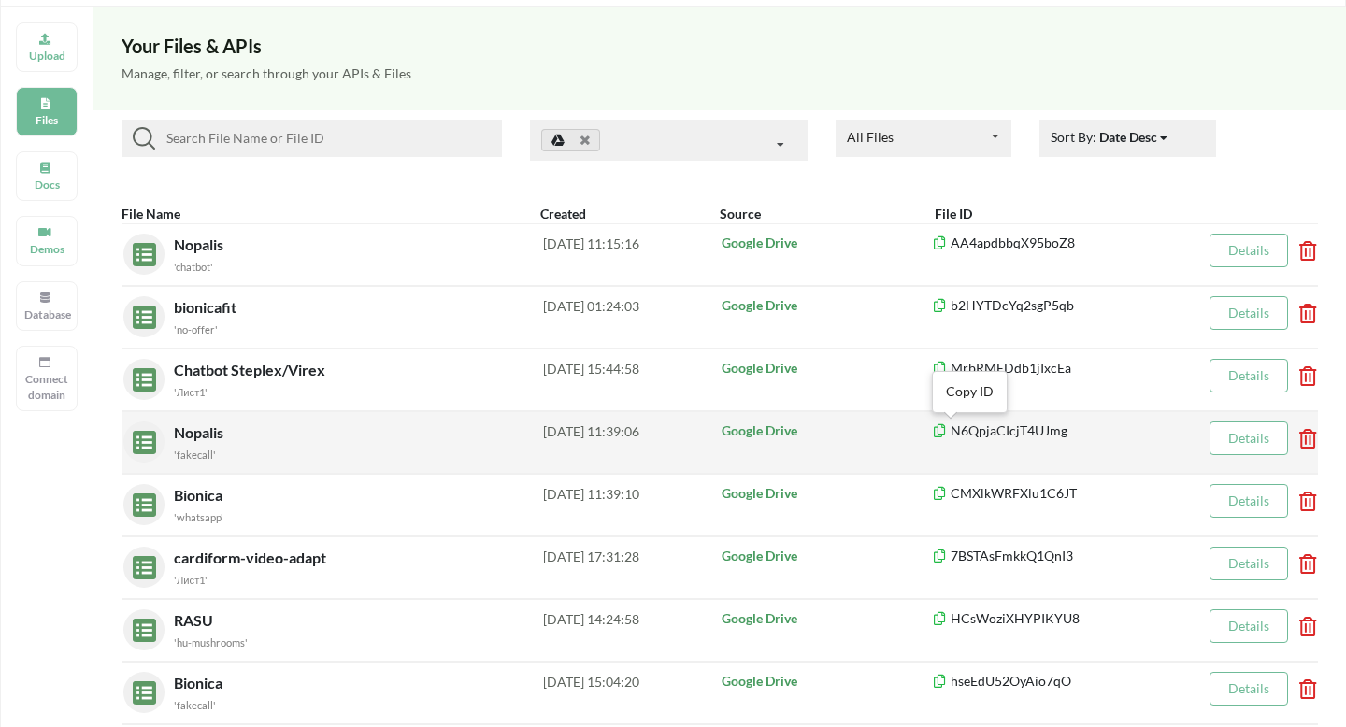
click at [943, 428] on icon at bounding box center [940, 427] width 16 height 13
